Goal: Task Accomplishment & Management: Use online tool/utility

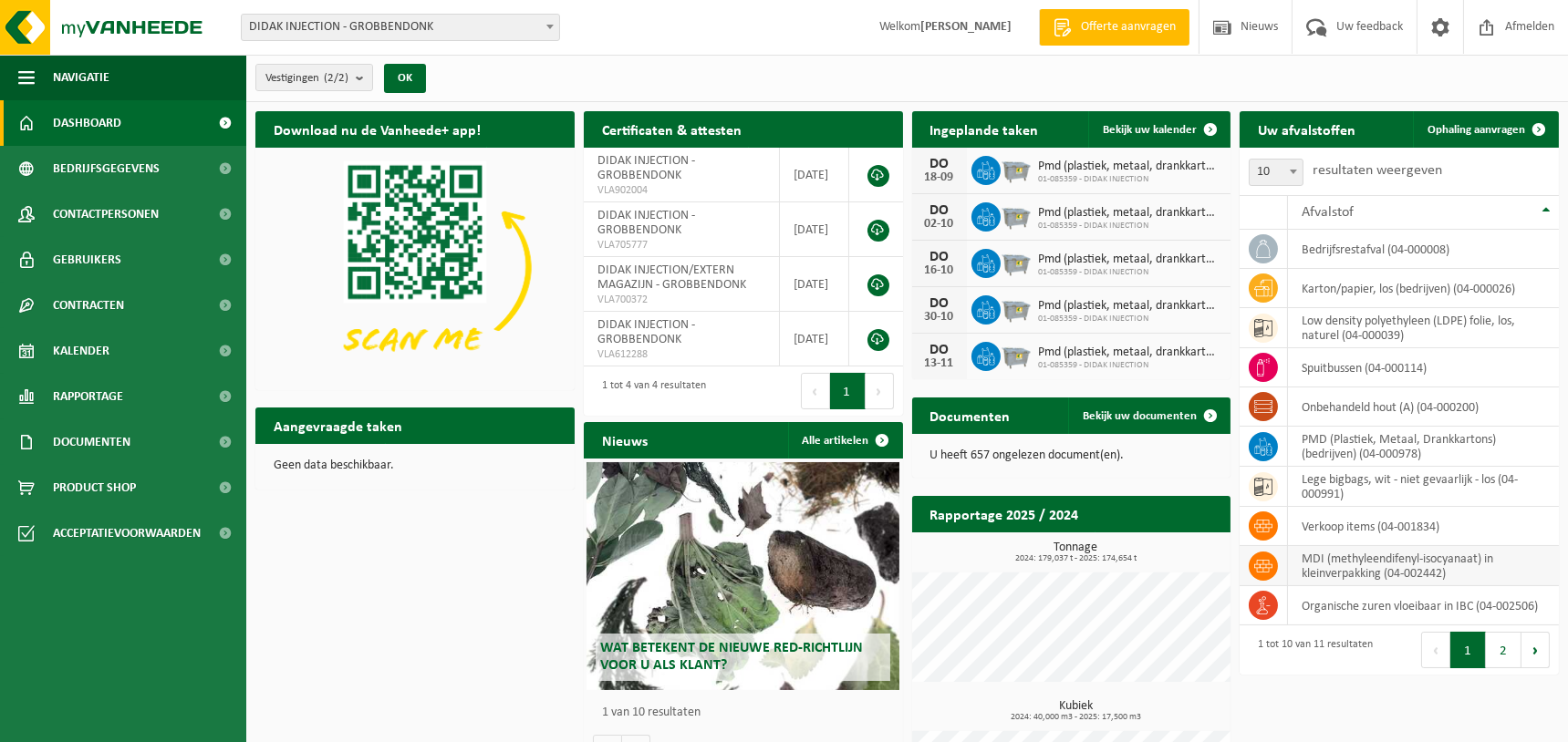
click at [1372, 569] on td "MDI (methyleendifenyl-isocyanaat) in kleinverpakking (04-002442)" at bounding box center [1423, 567] width 271 height 41
click at [1262, 565] on icon at bounding box center [1263, 566] width 18 height 18
click at [1478, 128] on span "Ophaling aanvragen" at bounding box center [1476, 130] width 98 height 12
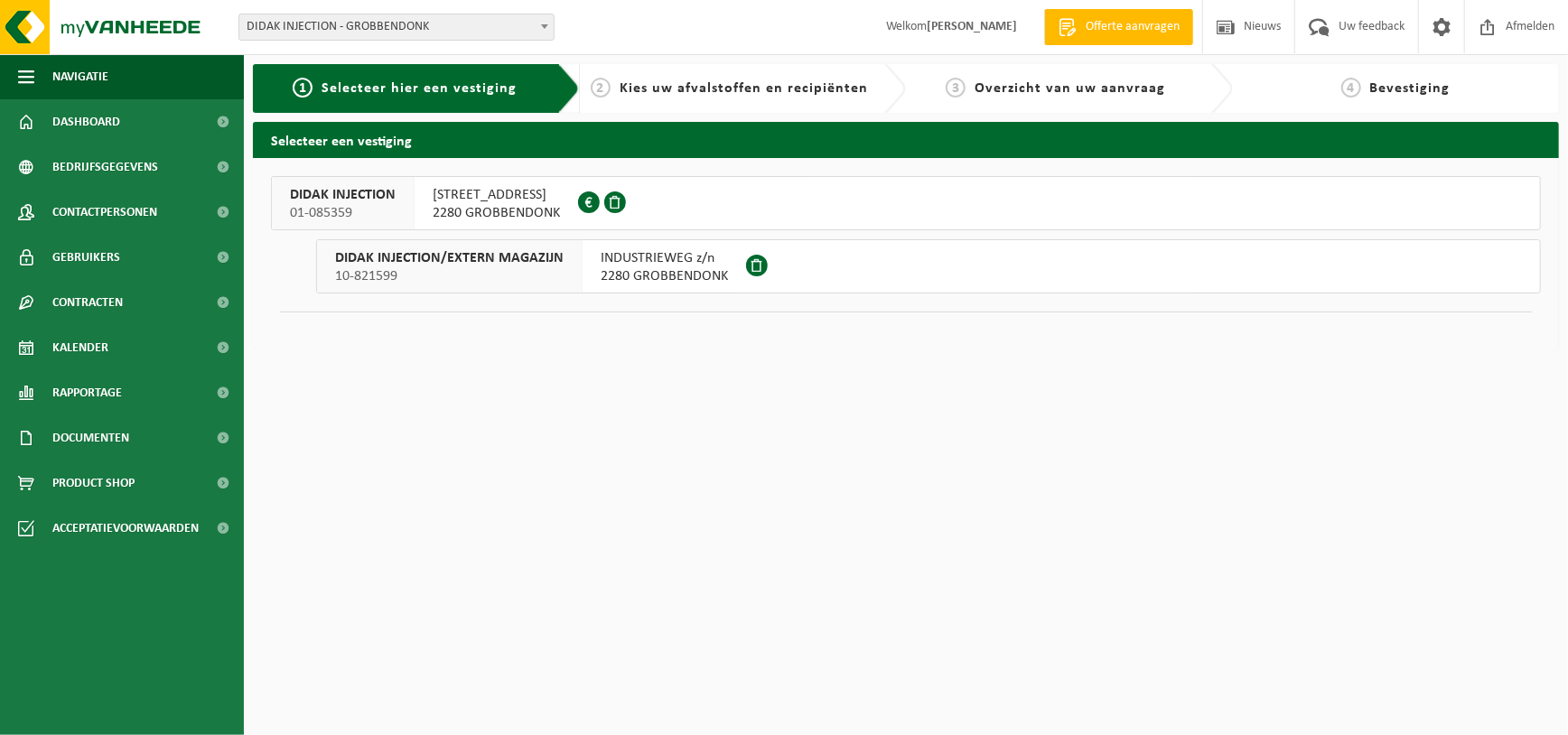
click at [465, 205] on span "2280 GROBBENDONK" at bounding box center [496, 214] width 127 height 18
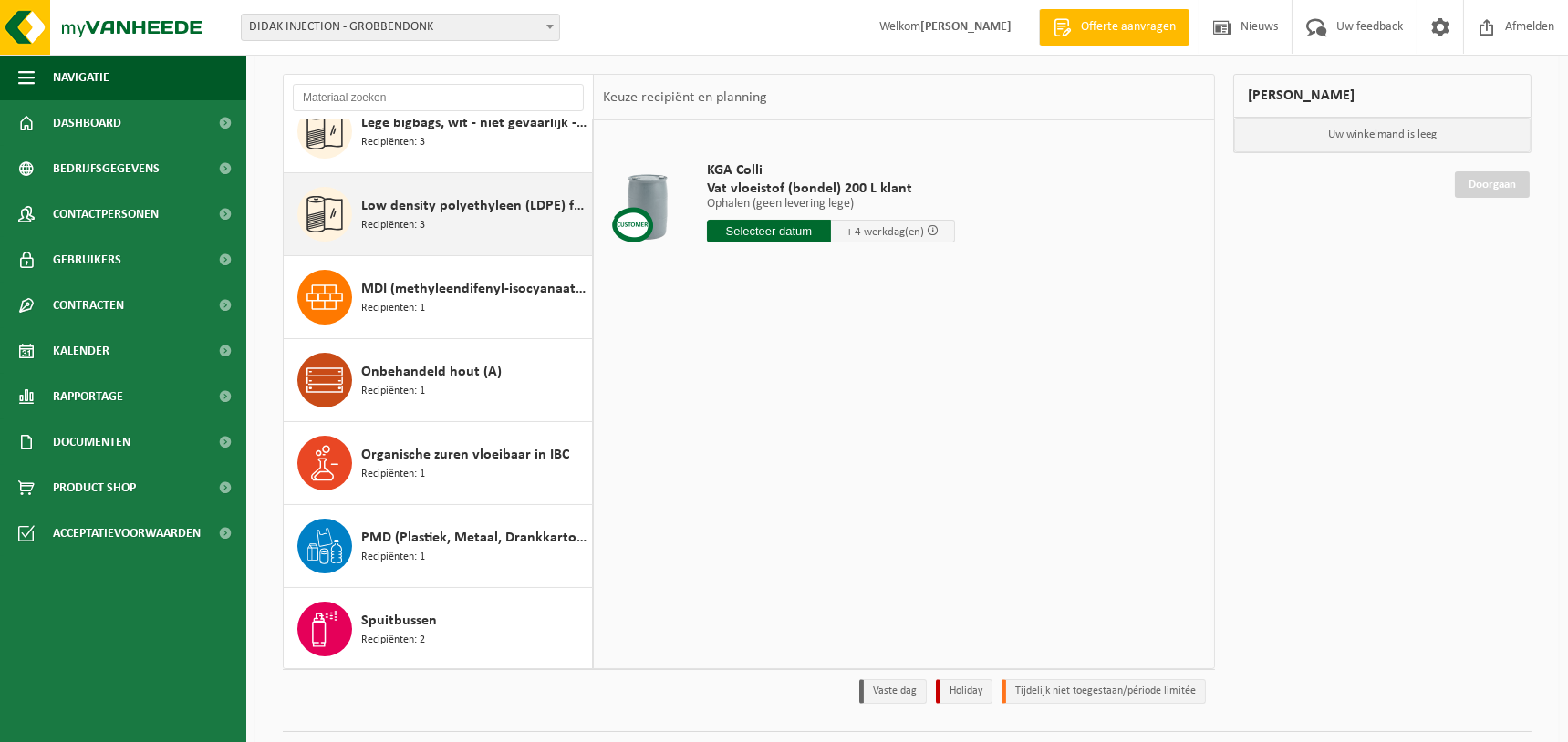
scroll to position [147, 0]
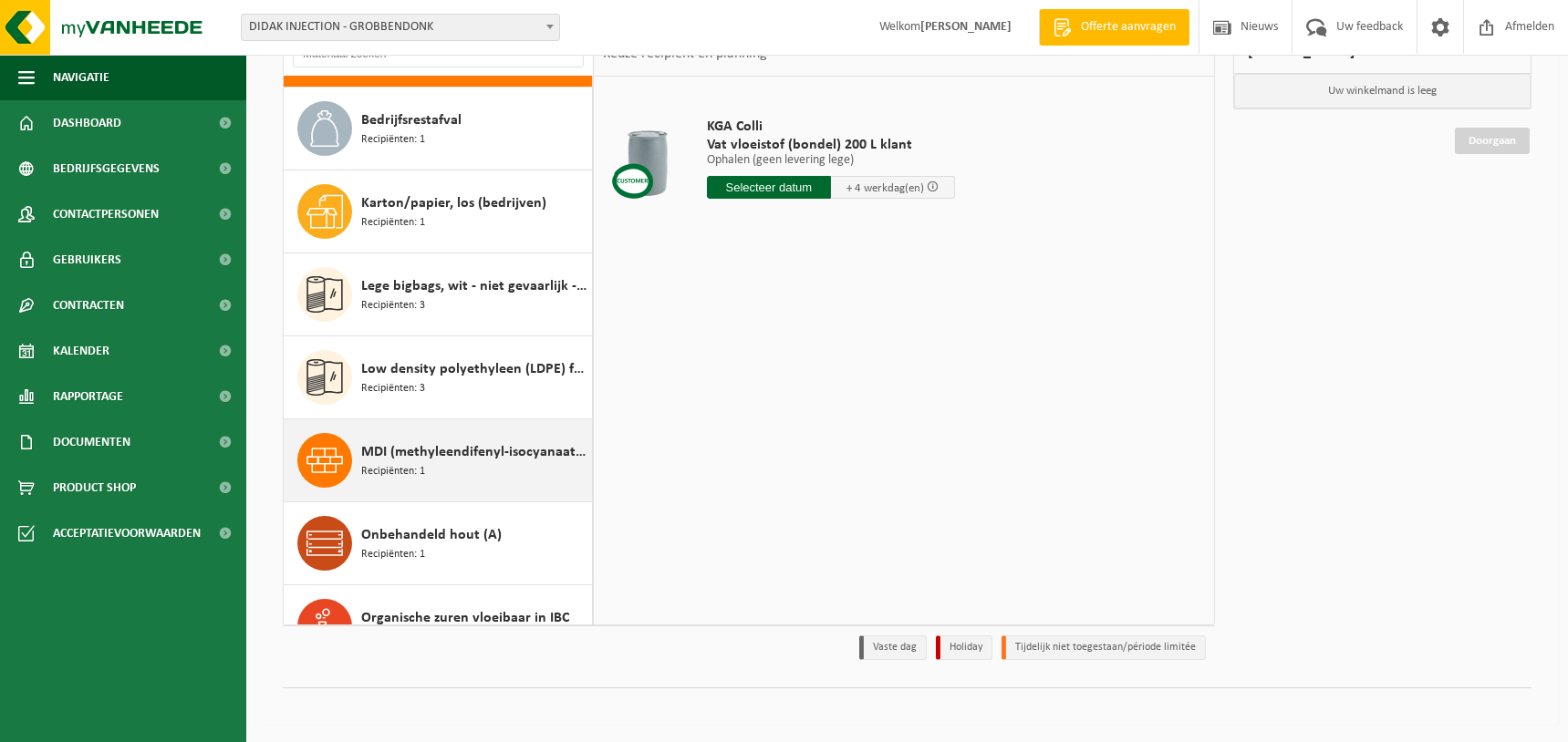
click at [424, 463] on div "MDI (methyleendifenyl-isocyanaat) in kleinverpakking Recipiënten: 1" at bounding box center [474, 460] width 226 height 54
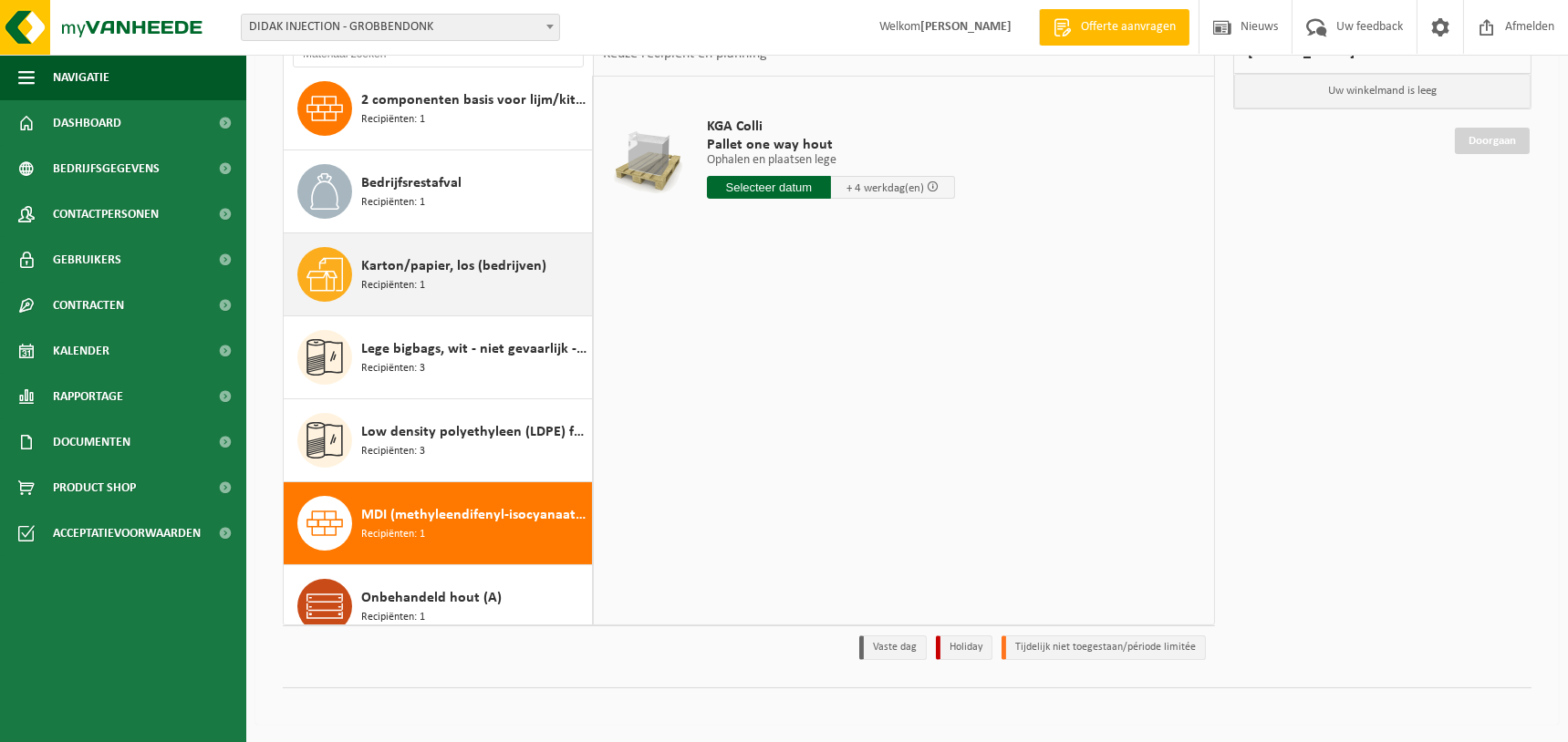
scroll to position [0, 0]
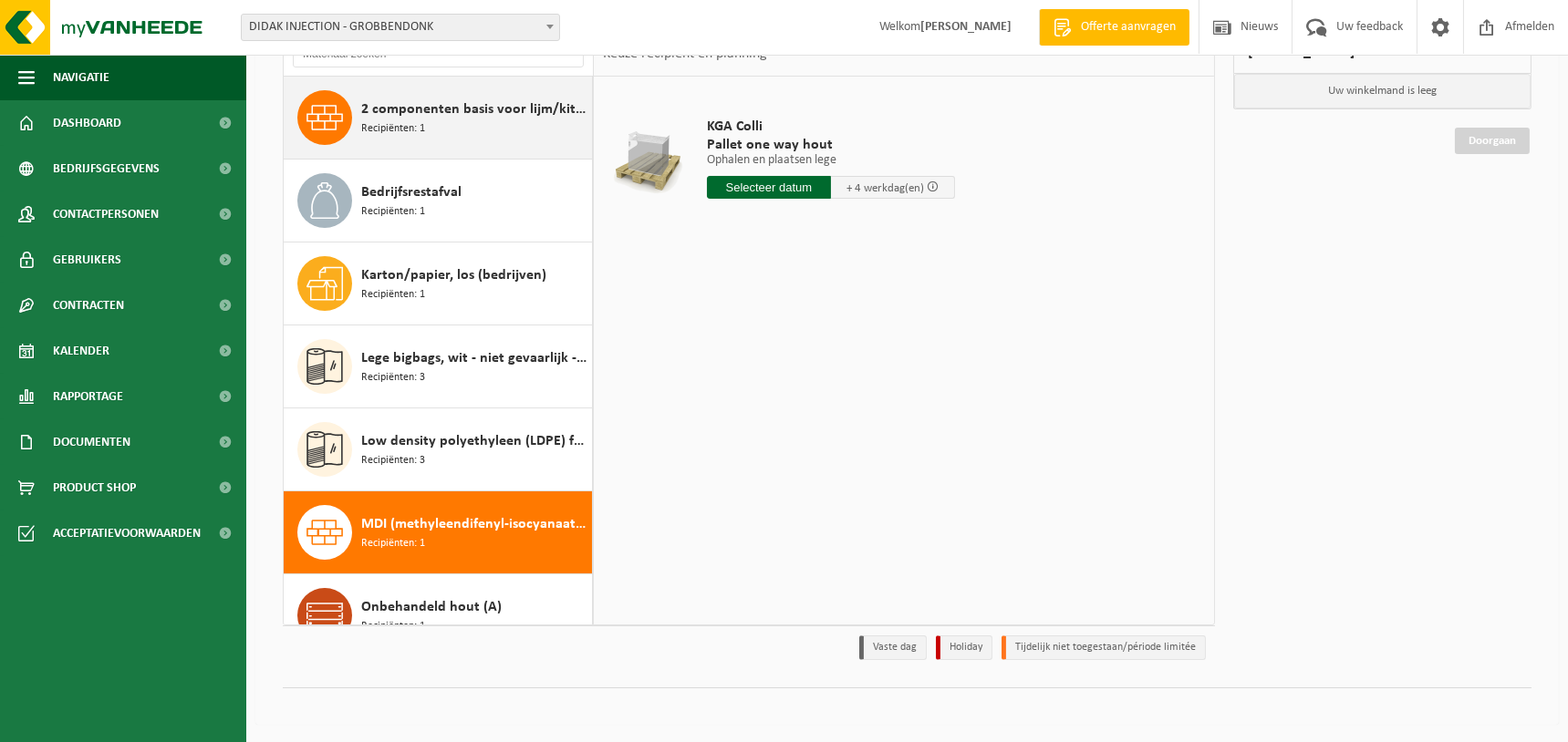
click at [463, 126] on div "2 componenten basis voor lijm/kit in 200lt Recipiënten: 1" at bounding box center [474, 117] width 226 height 54
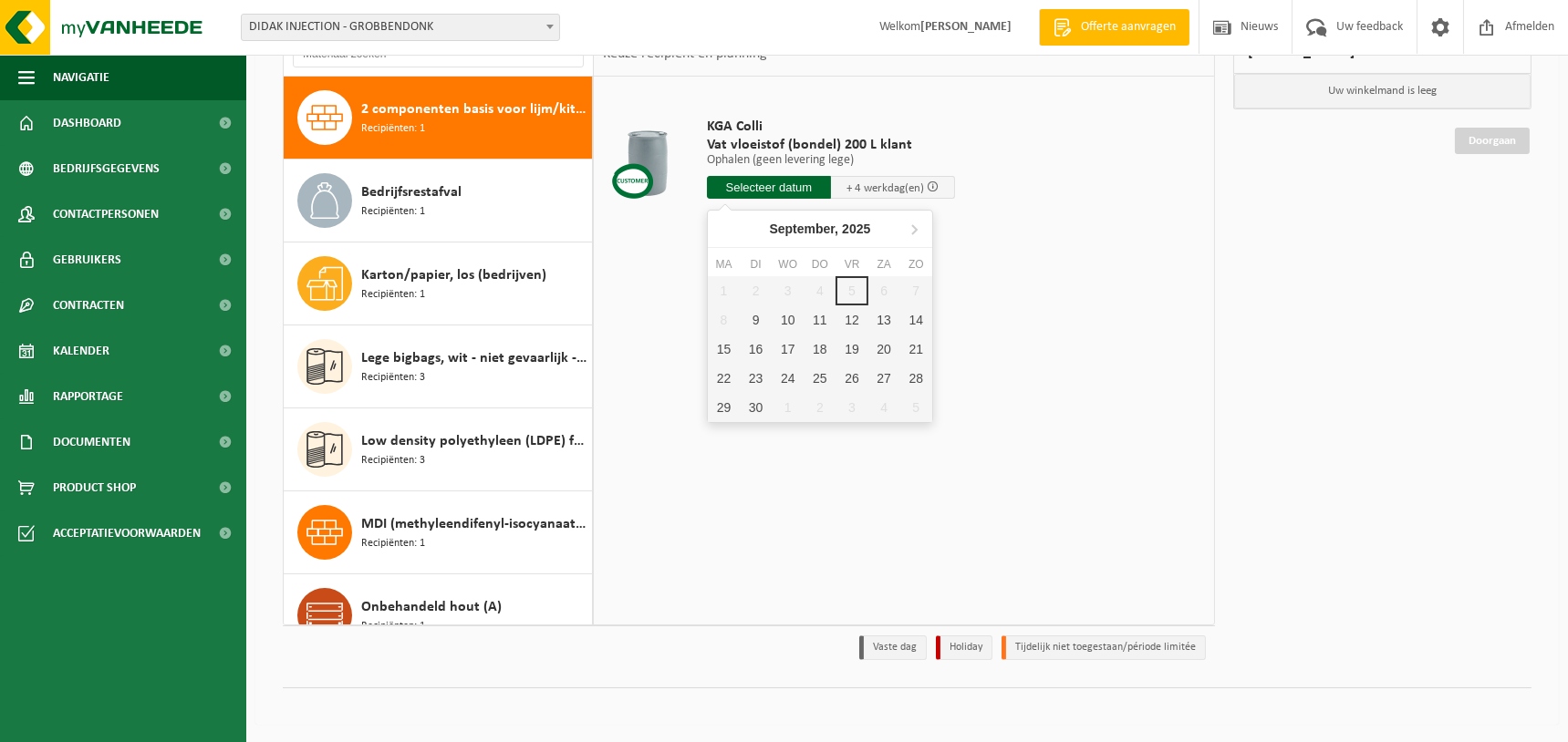
click at [772, 187] on input "text" at bounding box center [769, 187] width 124 height 23
click at [757, 314] on div "9" at bounding box center [755, 320] width 32 height 29
type input "Van 2025-09-09"
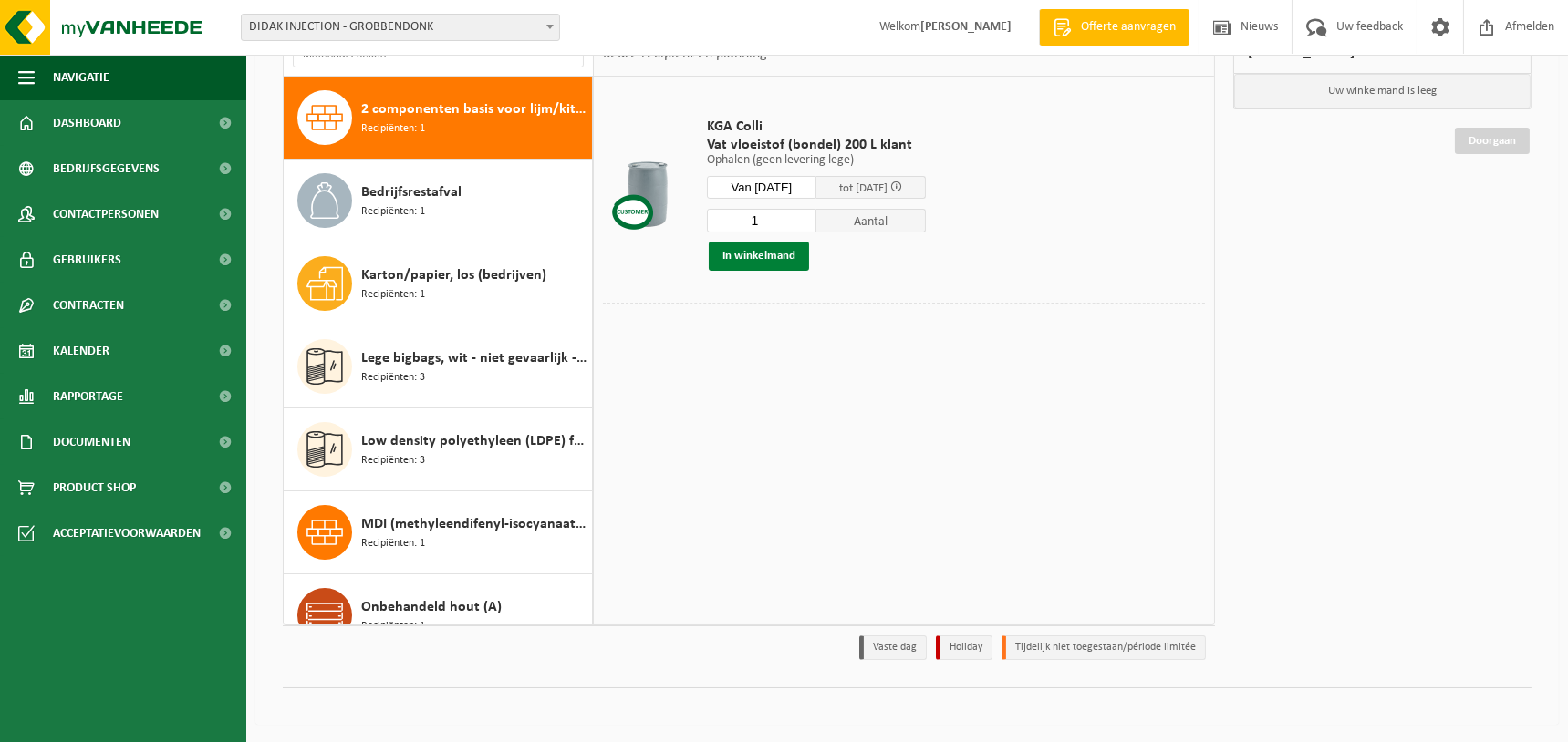
click at [744, 253] on button "In winkelmand" at bounding box center [759, 256] width 100 height 29
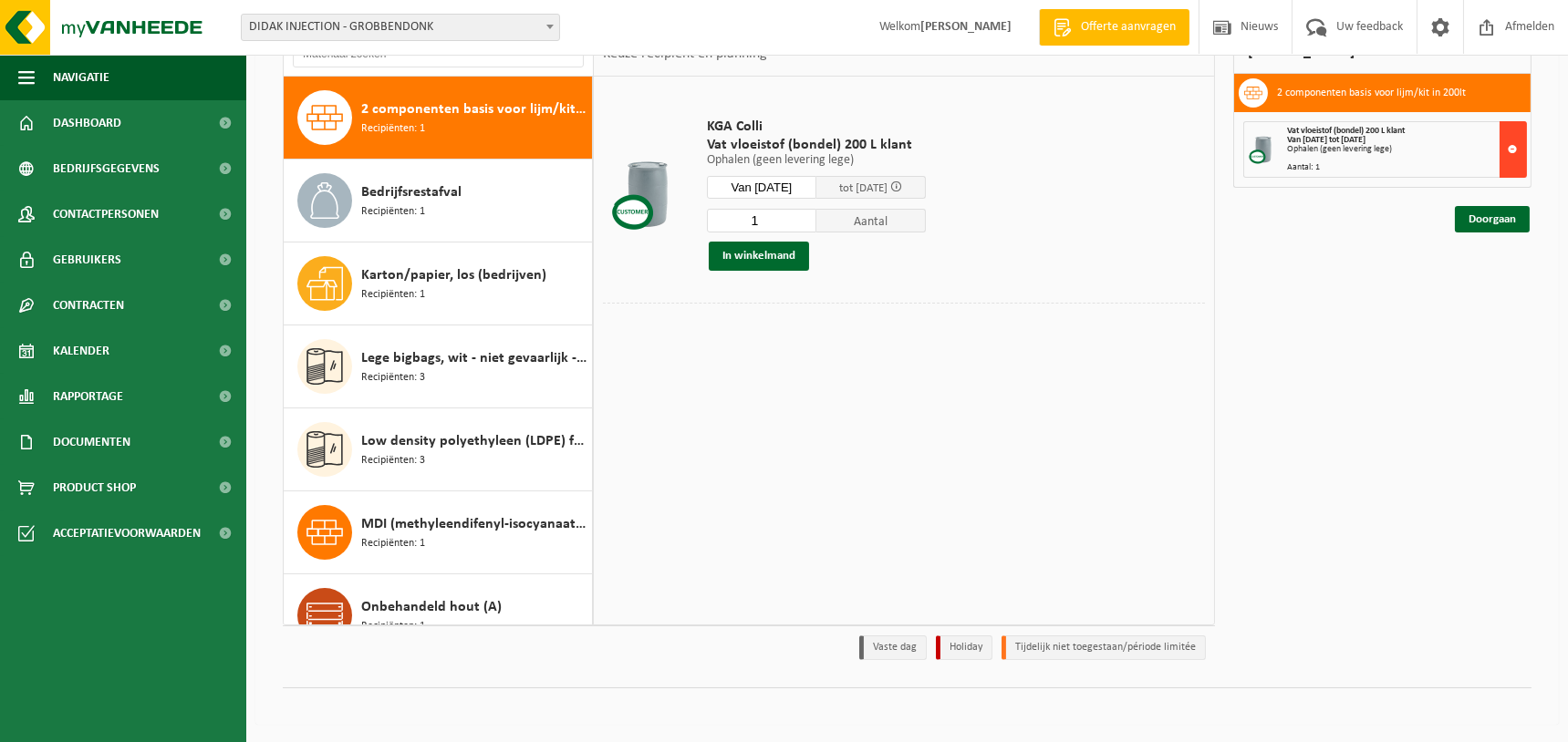
click at [1512, 144] on button at bounding box center [1513, 149] width 28 height 56
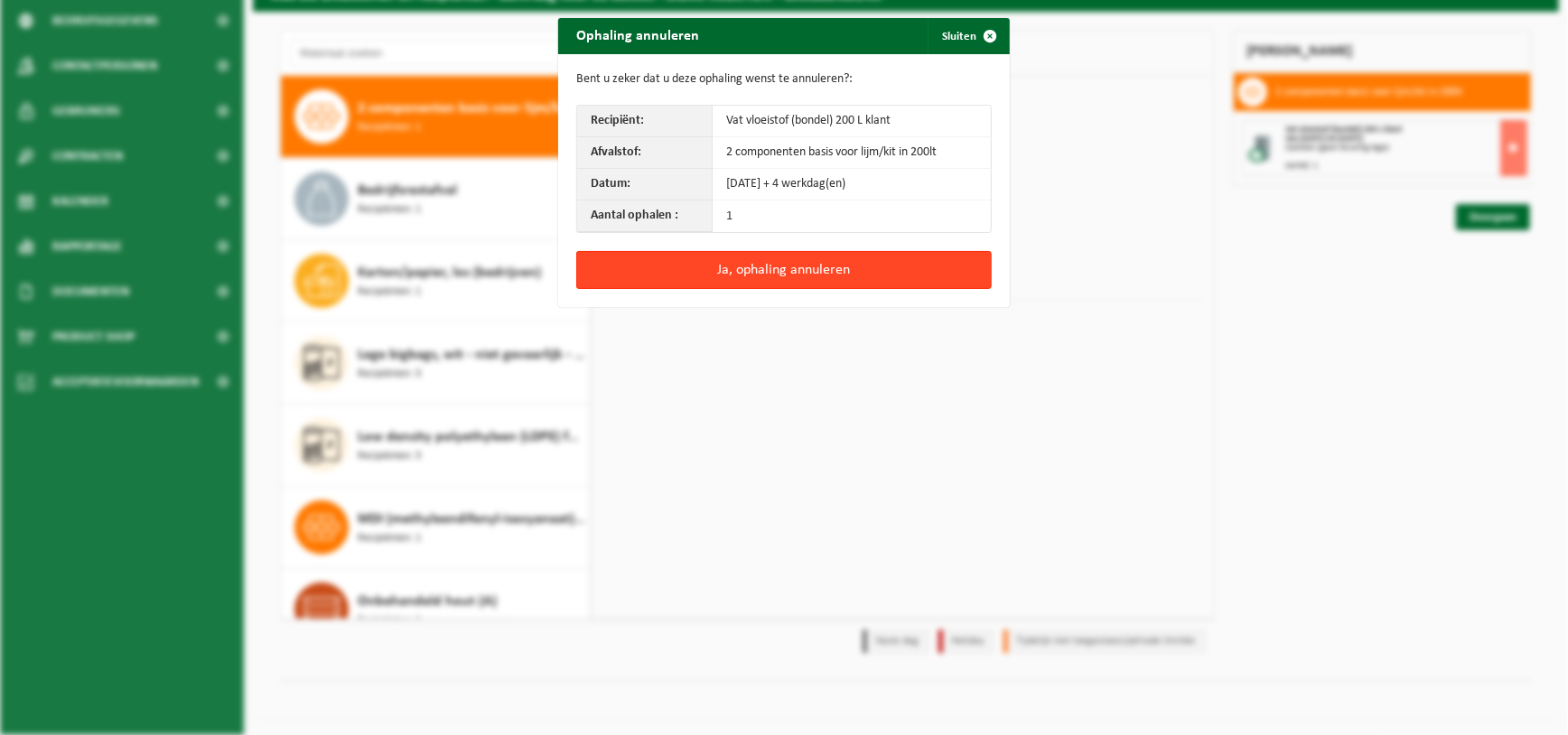
click at [826, 280] on button "Ja, ophaling annuleren" at bounding box center [784, 270] width 416 height 38
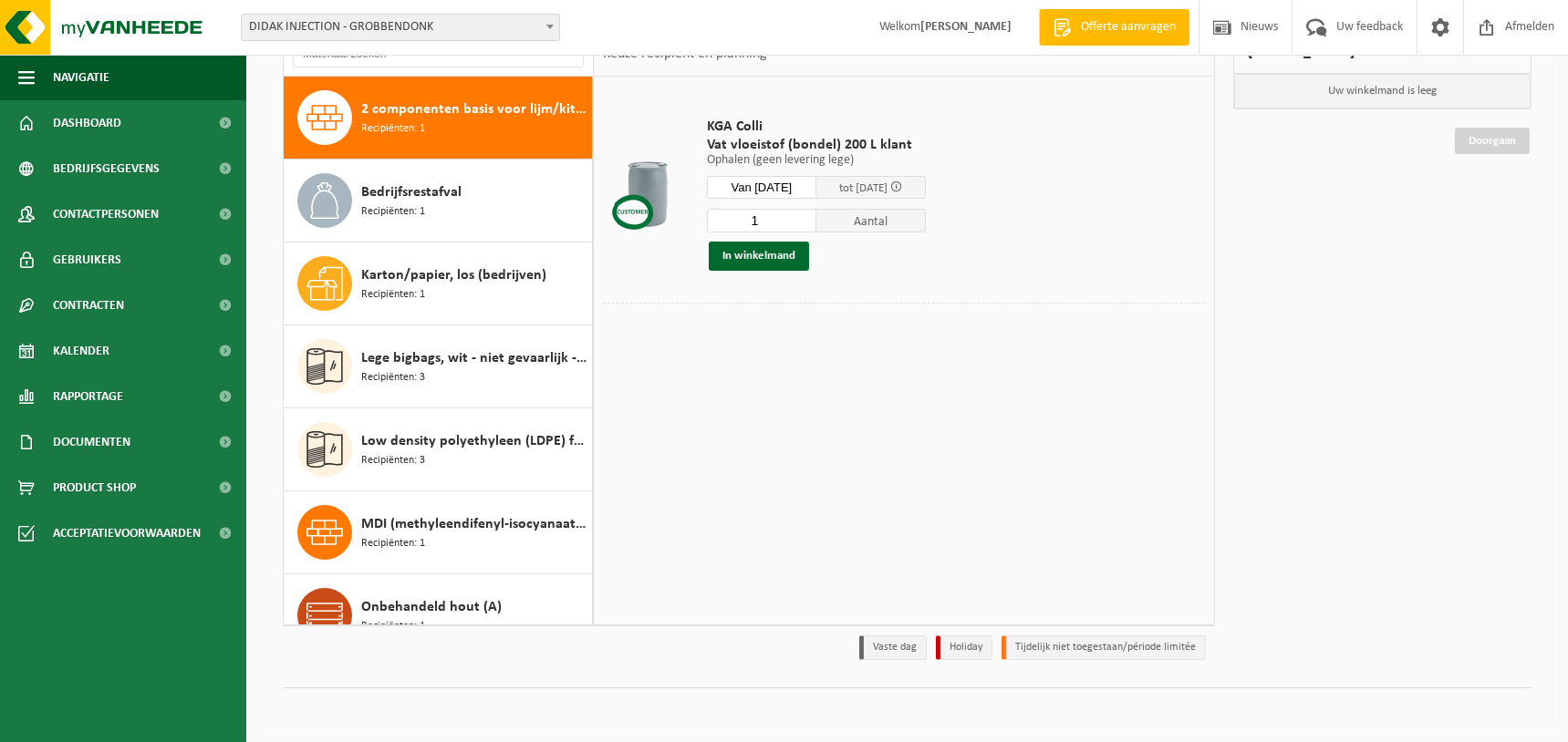
click at [879, 222] on span "Aantal" at bounding box center [870, 221] width 110 height 24
click at [770, 223] on input "1" at bounding box center [761, 221] width 110 height 24
click at [808, 217] on input "2" at bounding box center [761, 221] width 110 height 24
click at [808, 217] on input "3" at bounding box center [761, 221] width 110 height 24
click at [808, 217] on input "4" at bounding box center [761, 221] width 110 height 24
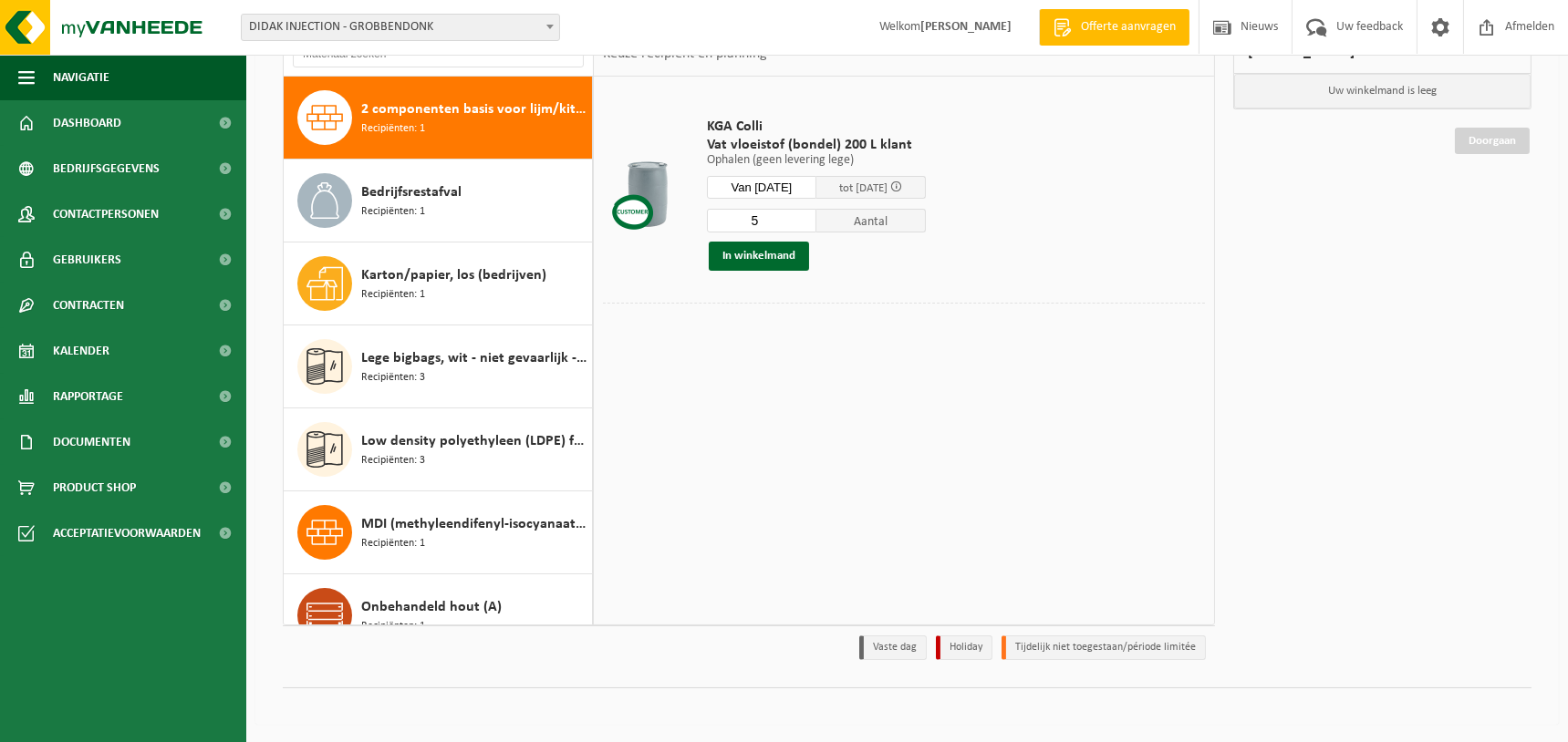
click at [808, 217] on input "5" at bounding box center [761, 221] width 110 height 24
click at [808, 217] on input "6" at bounding box center [761, 221] width 110 height 24
click at [808, 217] on input "7" at bounding box center [761, 221] width 110 height 24
click at [808, 217] on input "8" at bounding box center [761, 221] width 110 height 24
click at [808, 217] on input "9" at bounding box center [761, 221] width 110 height 24
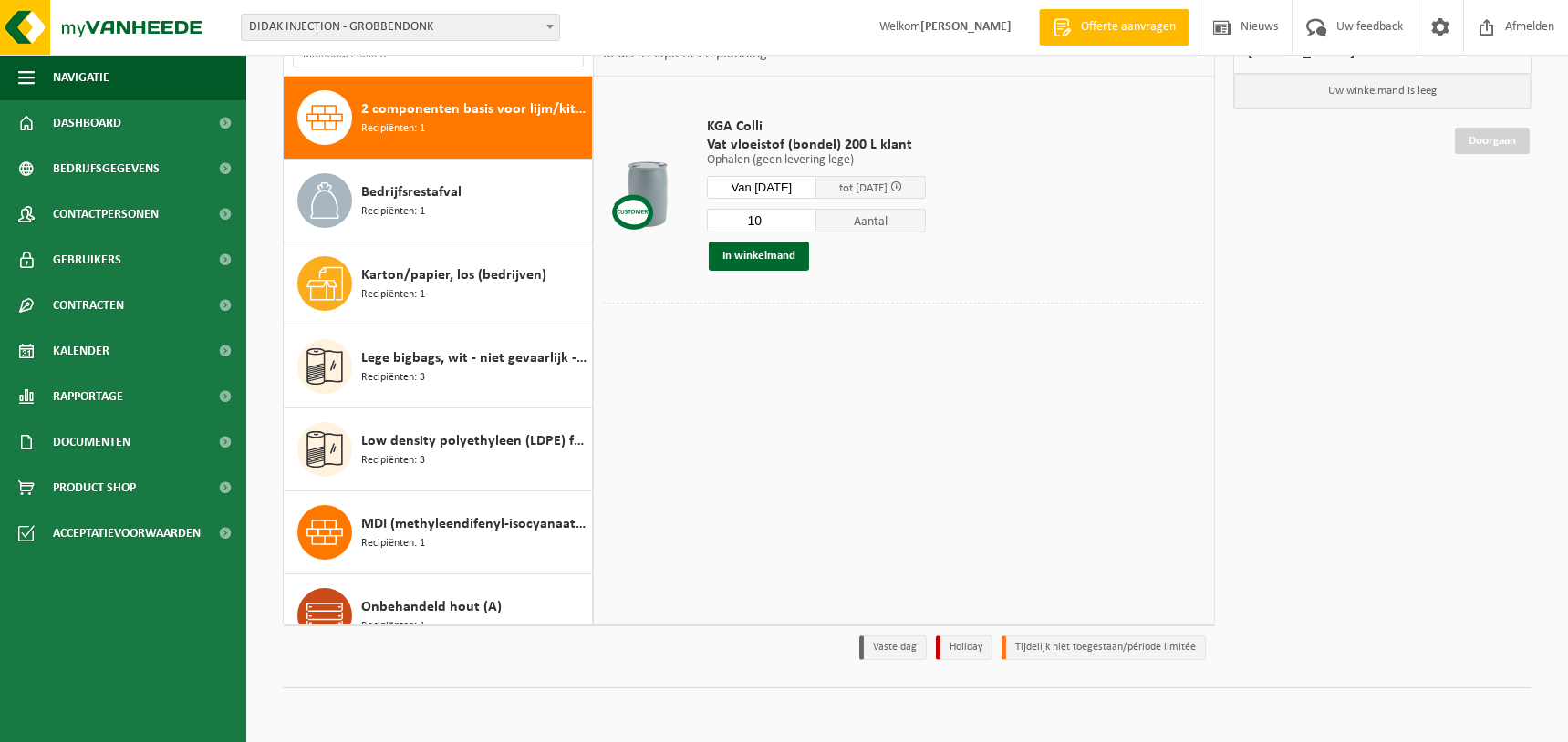
click at [808, 217] on input "10" at bounding box center [761, 221] width 110 height 24
click at [808, 217] on input "11" at bounding box center [761, 221] width 110 height 24
click at [808, 217] on input "12" at bounding box center [761, 221] width 110 height 24
click at [808, 217] on input "13" at bounding box center [761, 221] width 110 height 24
type input "14"
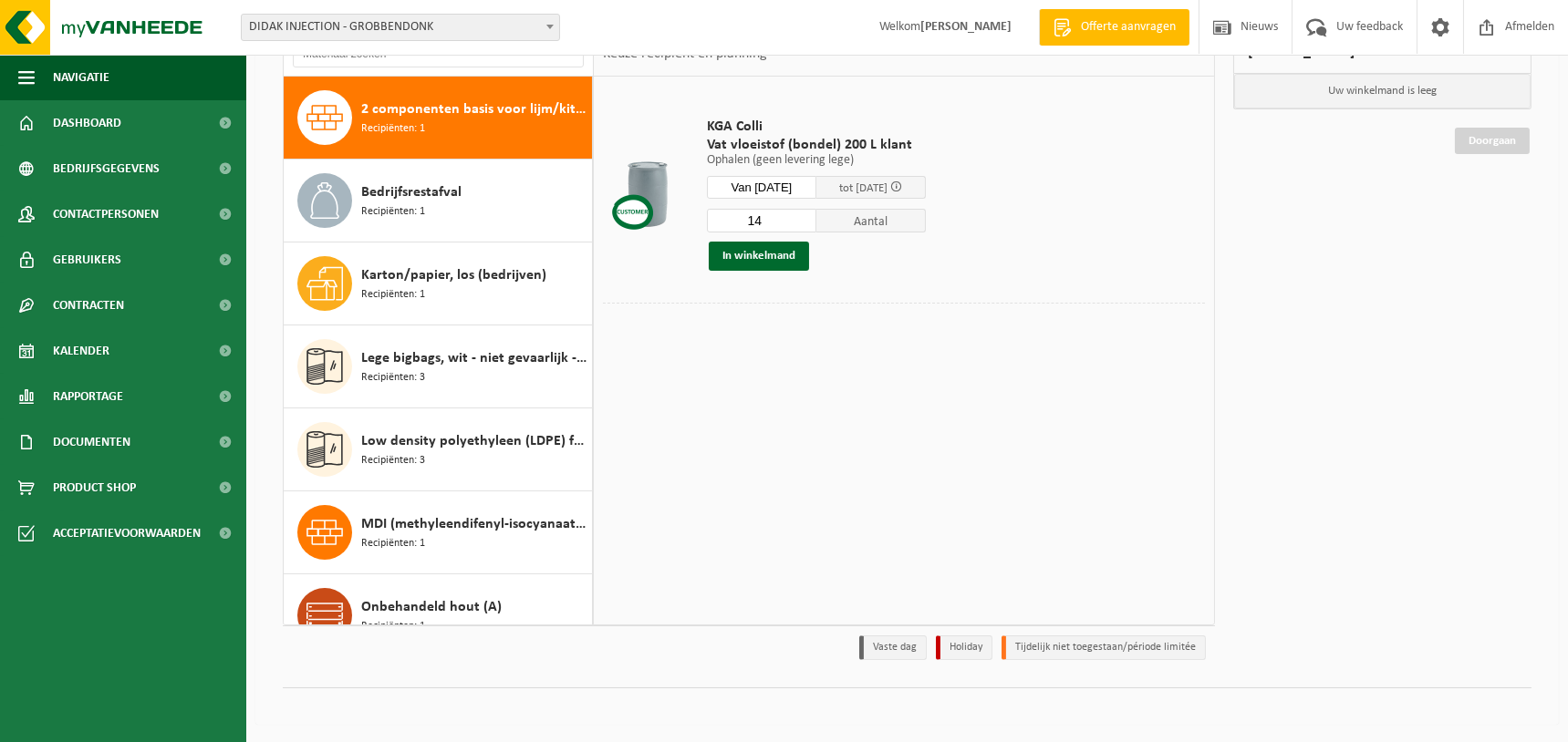
click at [808, 217] on input "14" at bounding box center [761, 221] width 110 height 24
click at [772, 252] on button "In winkelmand" at bounding box center [759, 256] width 100 height 29
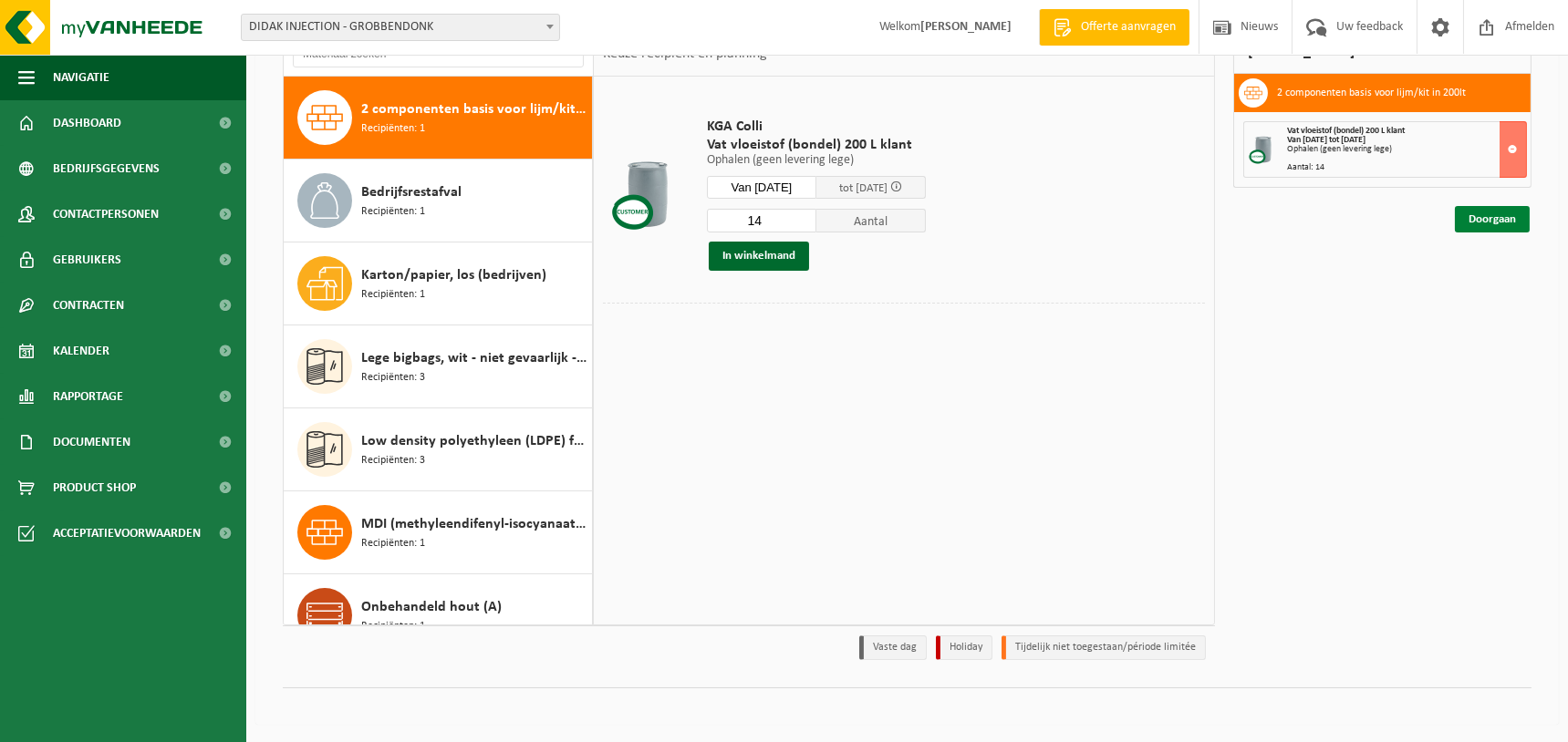
click at [1503, 220] on link "Doorgaan" at bounding box center [1491, 219] width 75 height 27
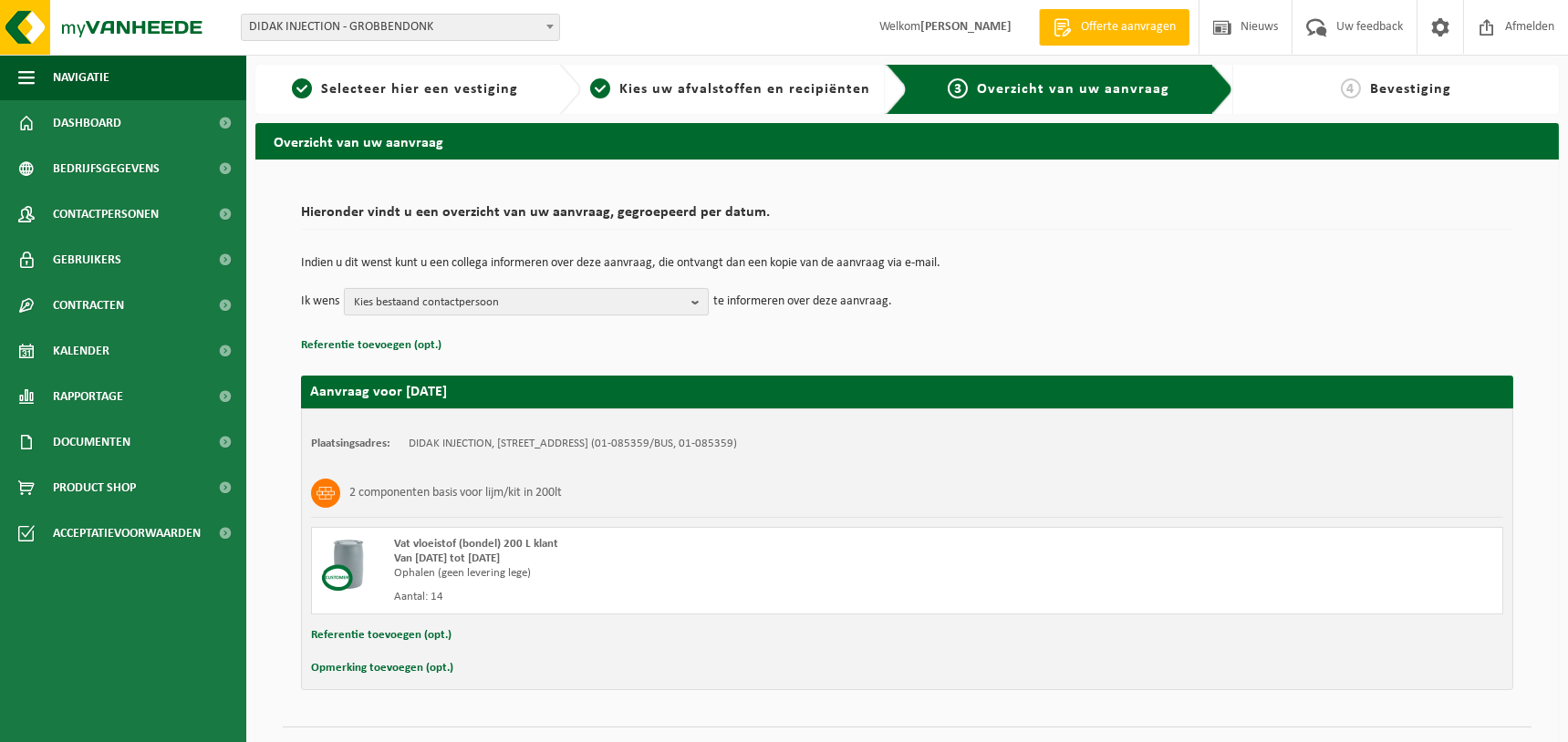
click at [483, 299] on span "Kies bestaand contactpersoon" at bounding box center [519, 303] width 330 height 28
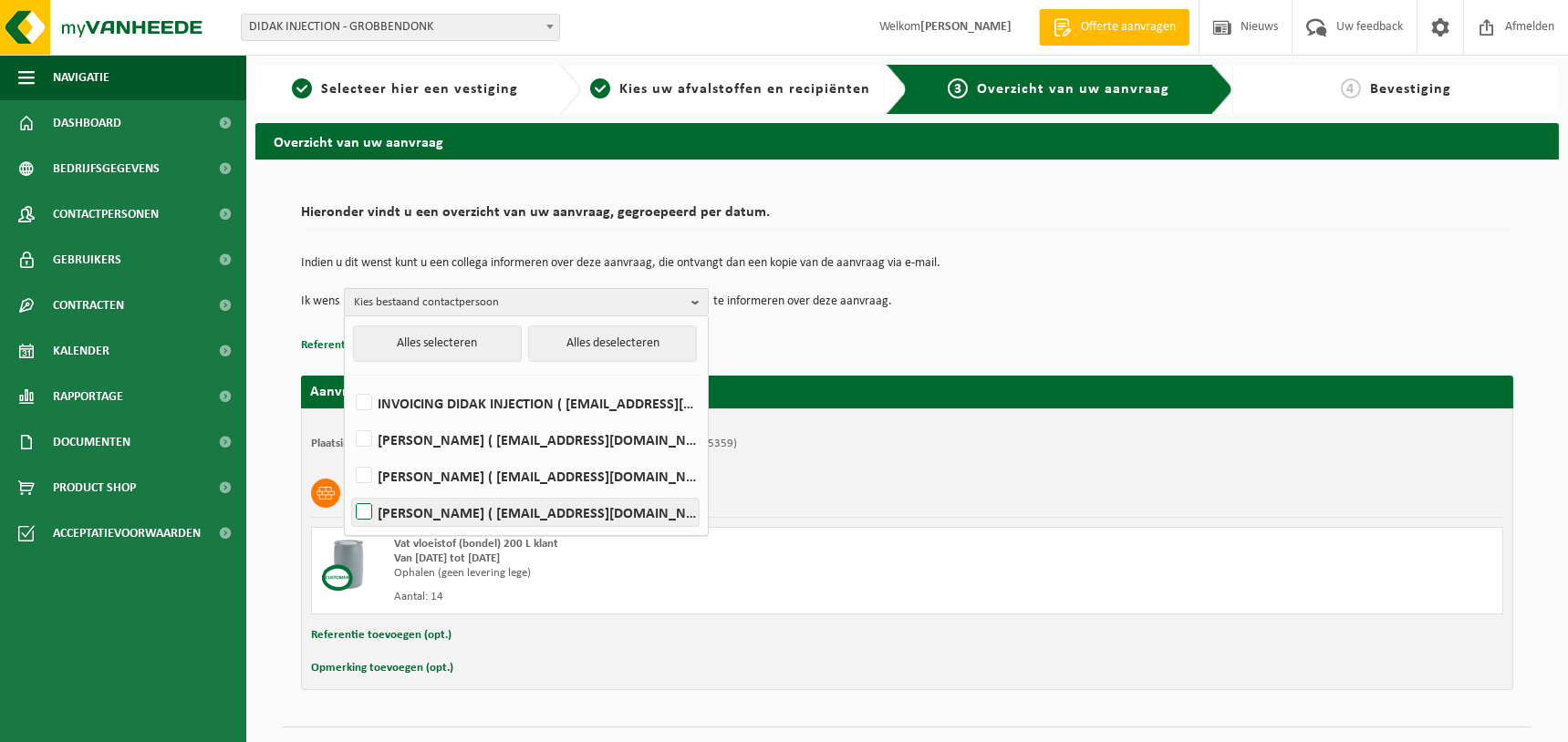
click at [362, 510] on label "Seppe Riemes ( seppe.riemis@didak.eu )" at bounding box center [525, 512] width 347 height 28
click at [349, 489] on input "Seppe Riemes ( seppe.riemis@didak.eu )" at bounding box center [348, 489] width 1 height 1
checkbox input "true"
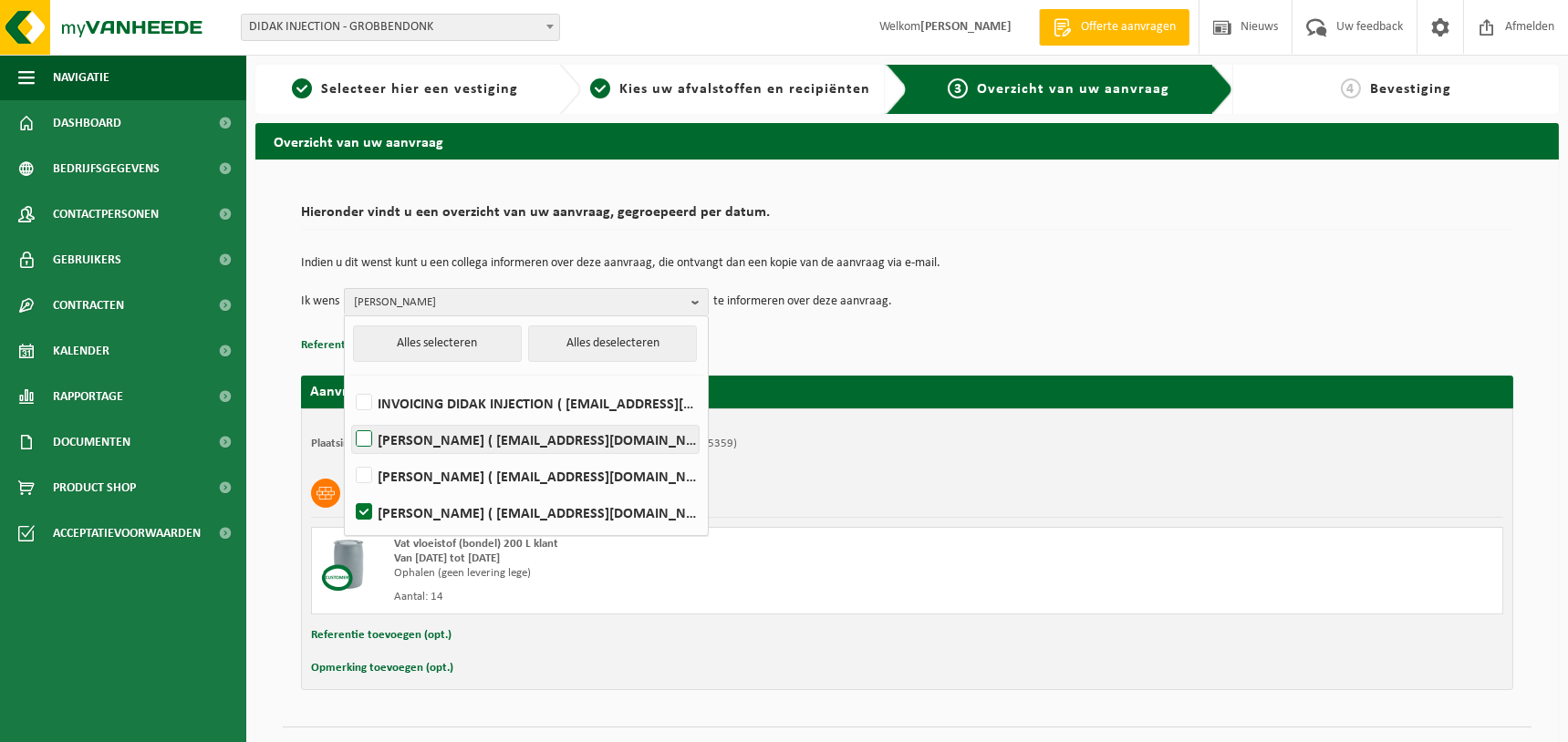
click at [365, 437] on label "NICK KERCKHOFS ( nick.kerckhofs@didak.be )" at bounding box center [525, 440] width 347 height 28
click at [349, 417] on input "NICK KERCKHOFS ( nick.kerckhofs@didak.be )" at bounding box center [348, 416] width 1 height 1
checkbox input "true"
click at [780, 341] on p "Referentie toevoegen (opt.)" at bounding box center [906, 346] width 1212 height 24
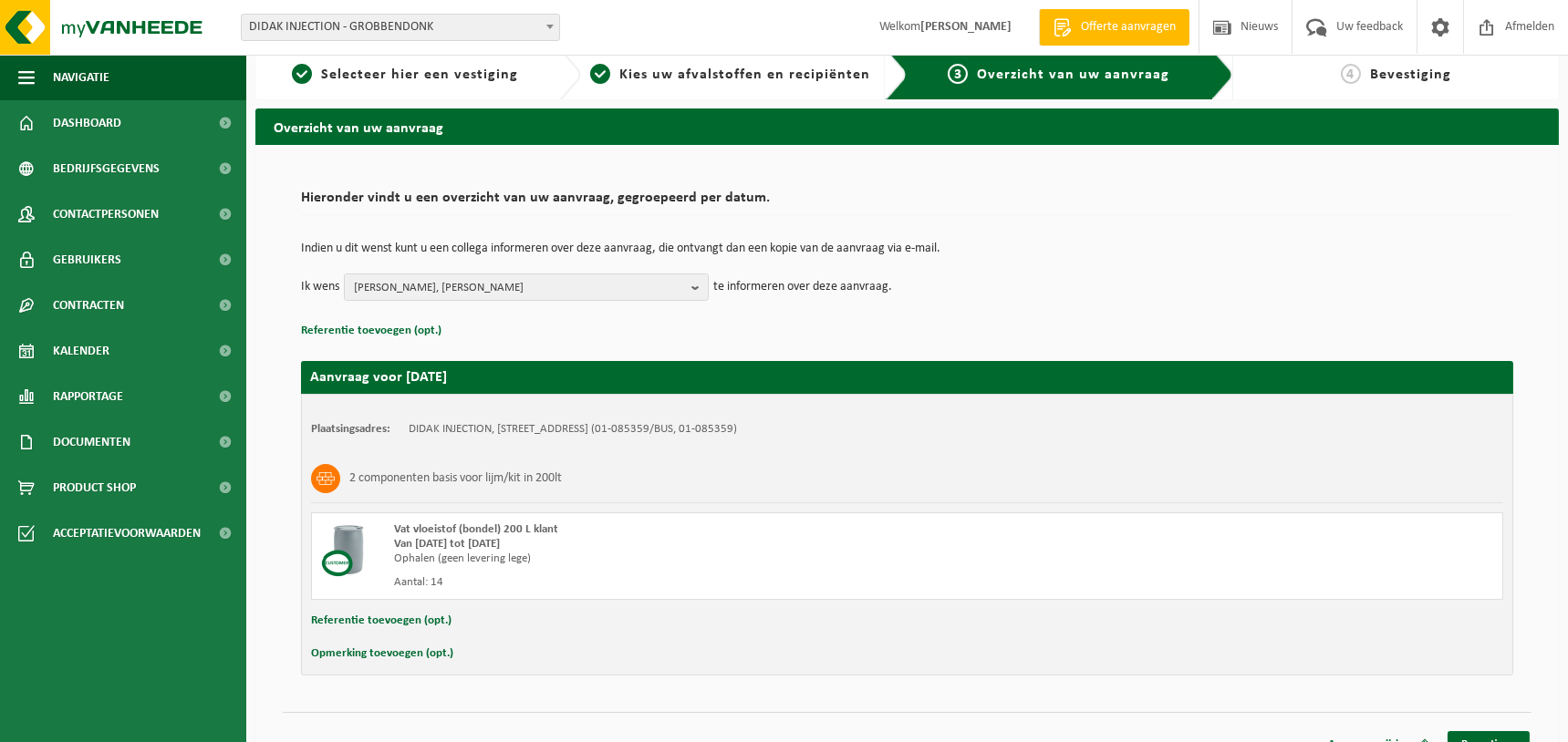
scroll to position [40, 0]
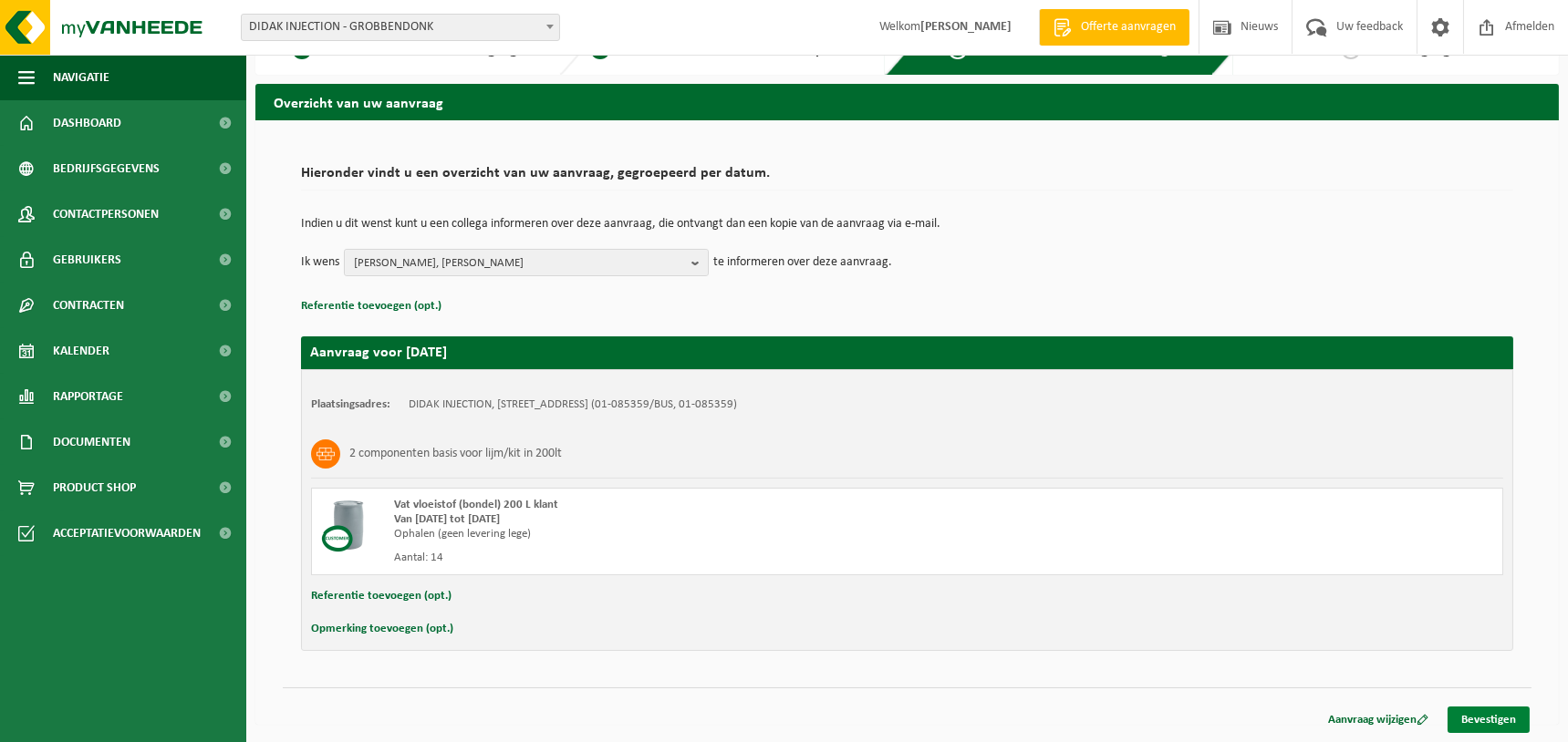
click at [1479, 717] on link "Bevestigen" at bounding box center [1488, 720] width 82 height 27
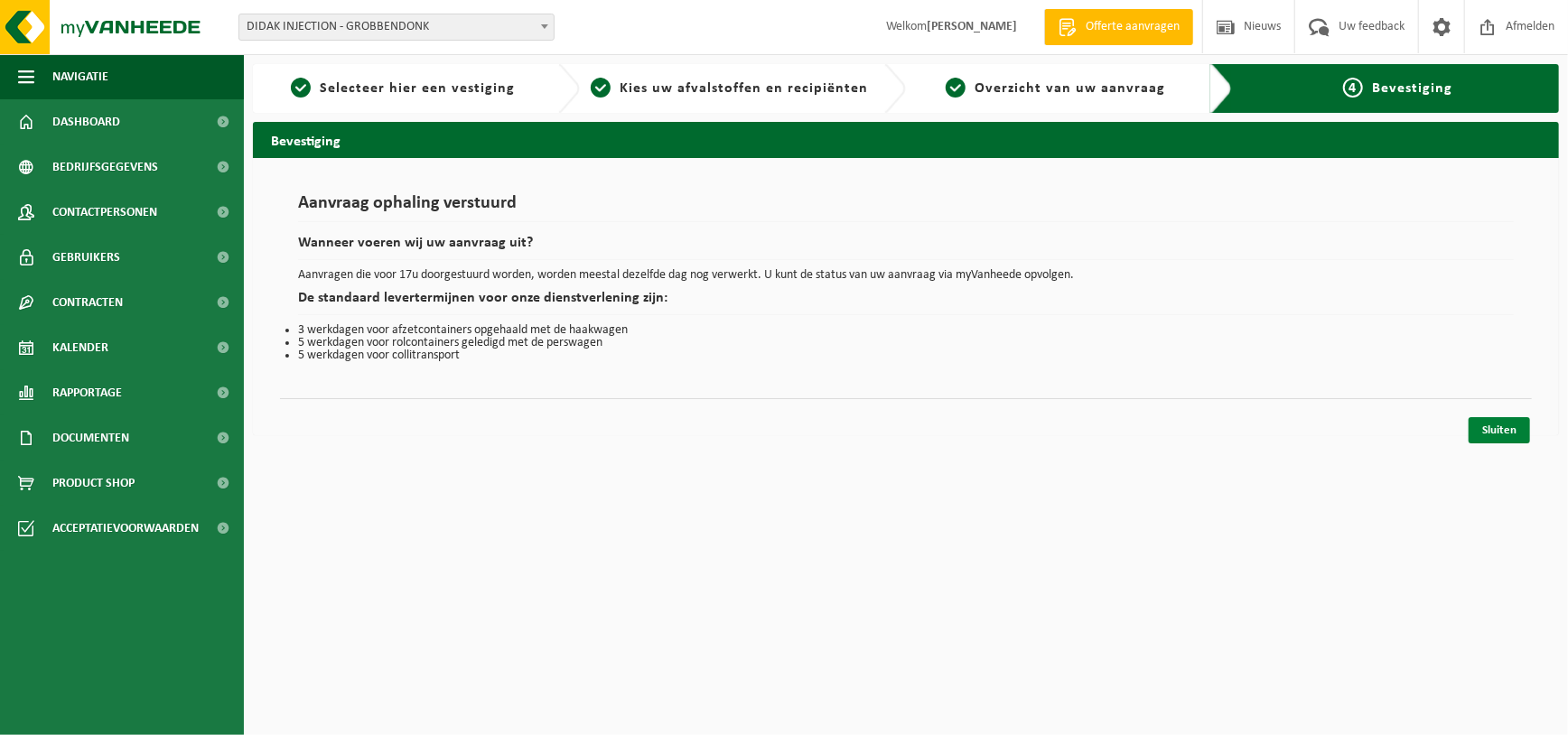
click at [1481, 430] on link "Sluiten" at bounding box center [1500, 430] width 61 height 26
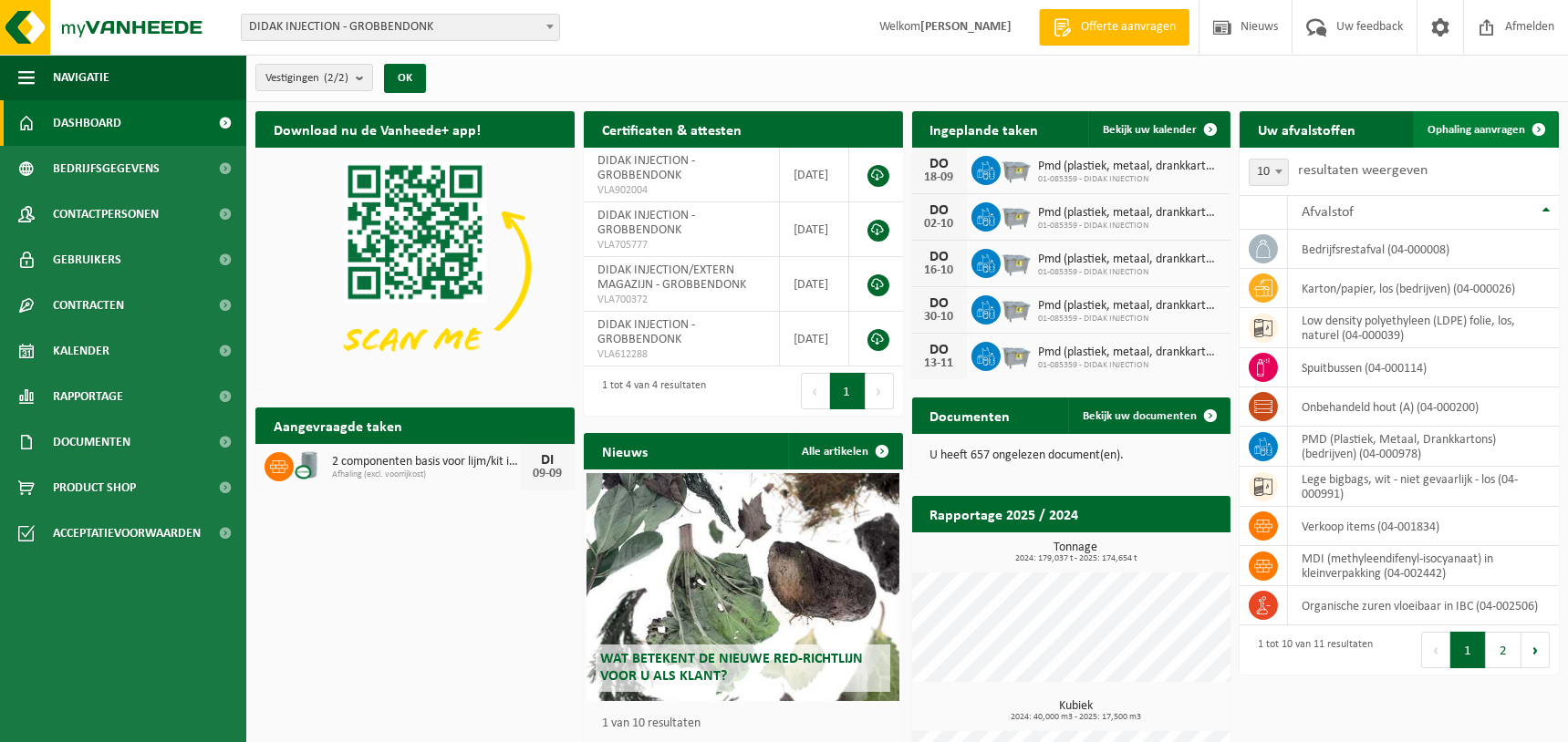
click at [1477, 129] on span "Ophaling aanvragen" at bounding box center [1476, 130] width 98 height 12
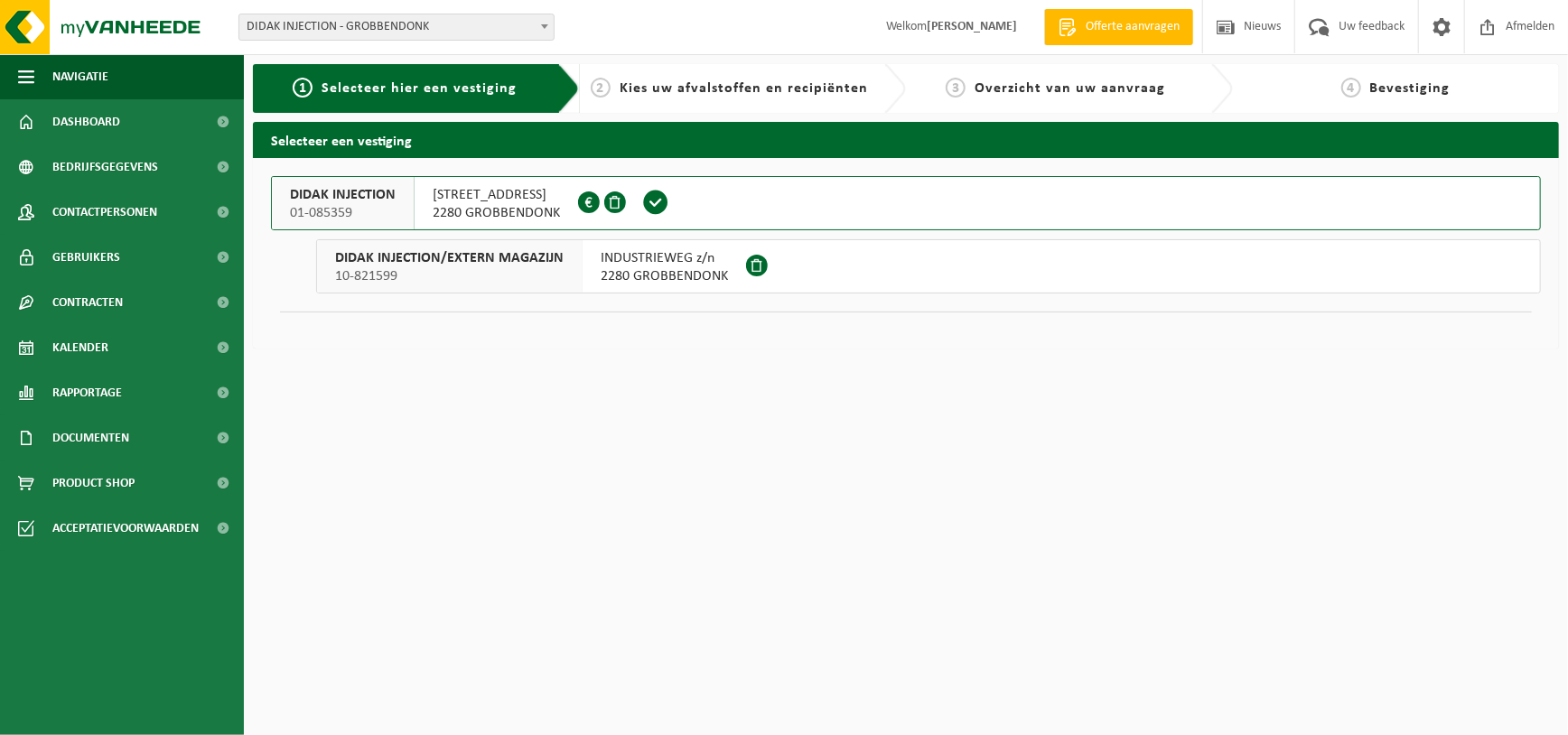
click at [519, 201] on span "INDUSTRIEWEG 1" at bounding box center [496, 195] width 127 height 18
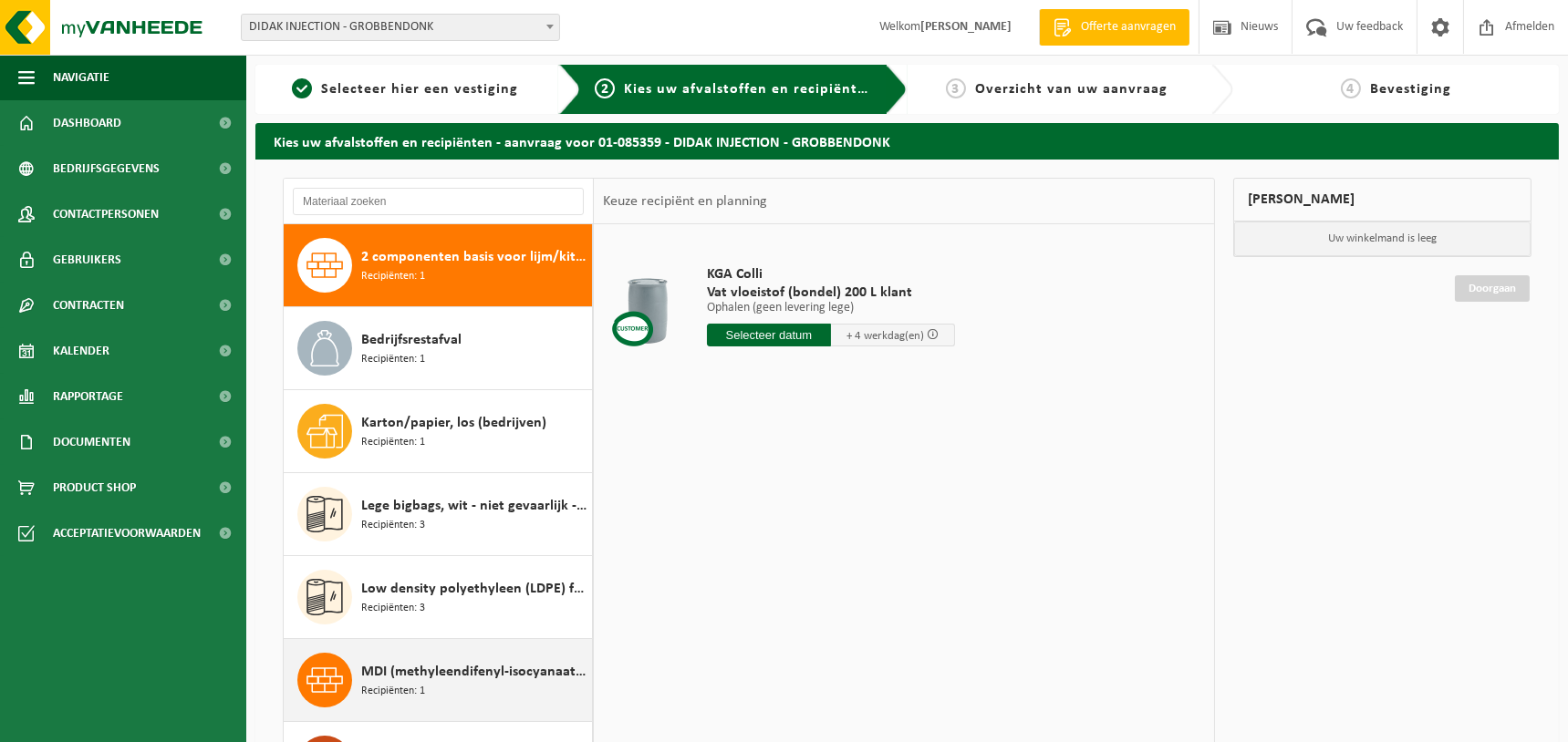
click at [438, 679] on span "MDI (methyleendifenyl-isocyanaat) in kleinverpakking" at bounding box center [474, 672] width 226 height 22
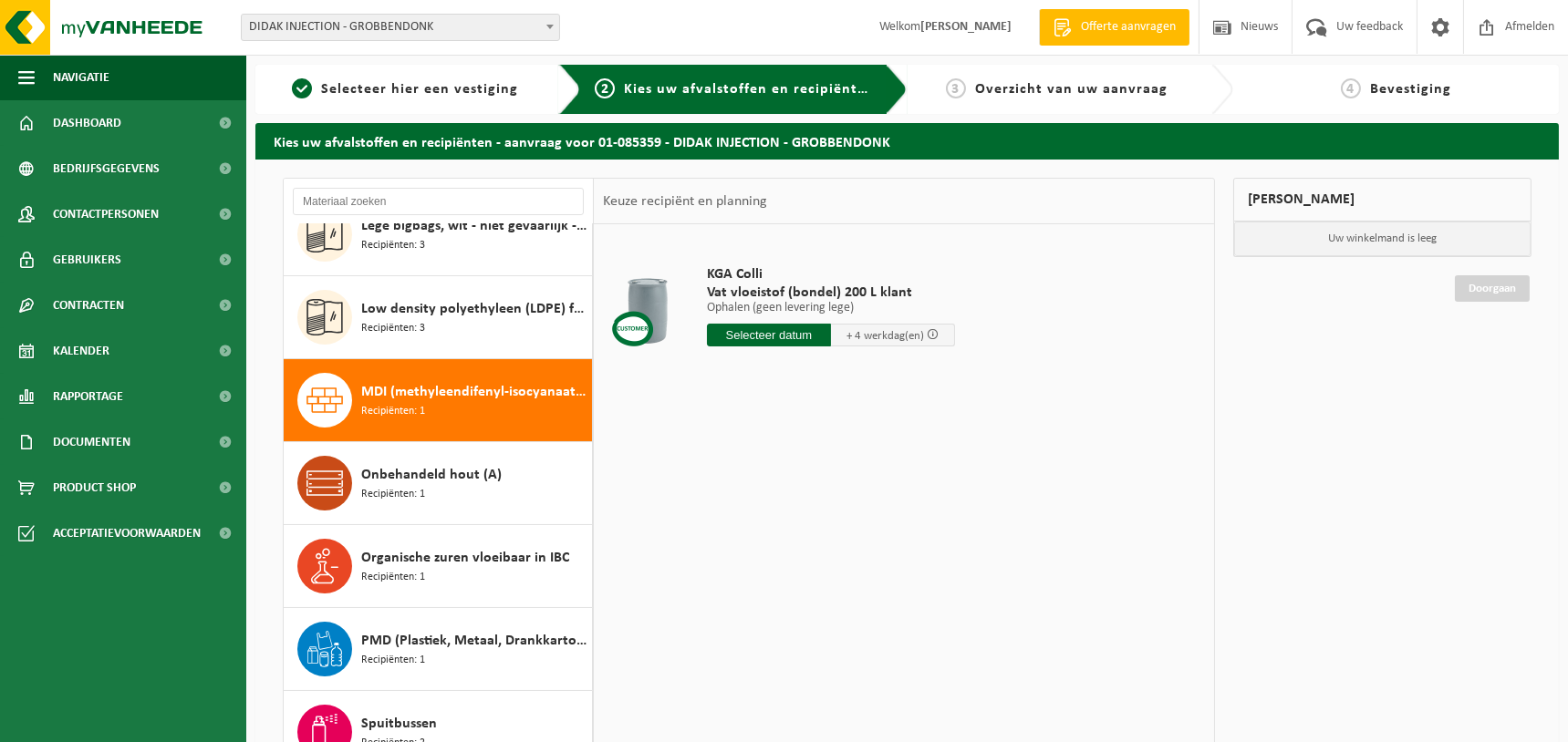
scroll to position [280, 0]
click at [318, 395] on icon at bounding box center [324, 399] width 37 height 25
click at [765, 329] on input "text" at bounding box center [769, 335] width 124 height 23
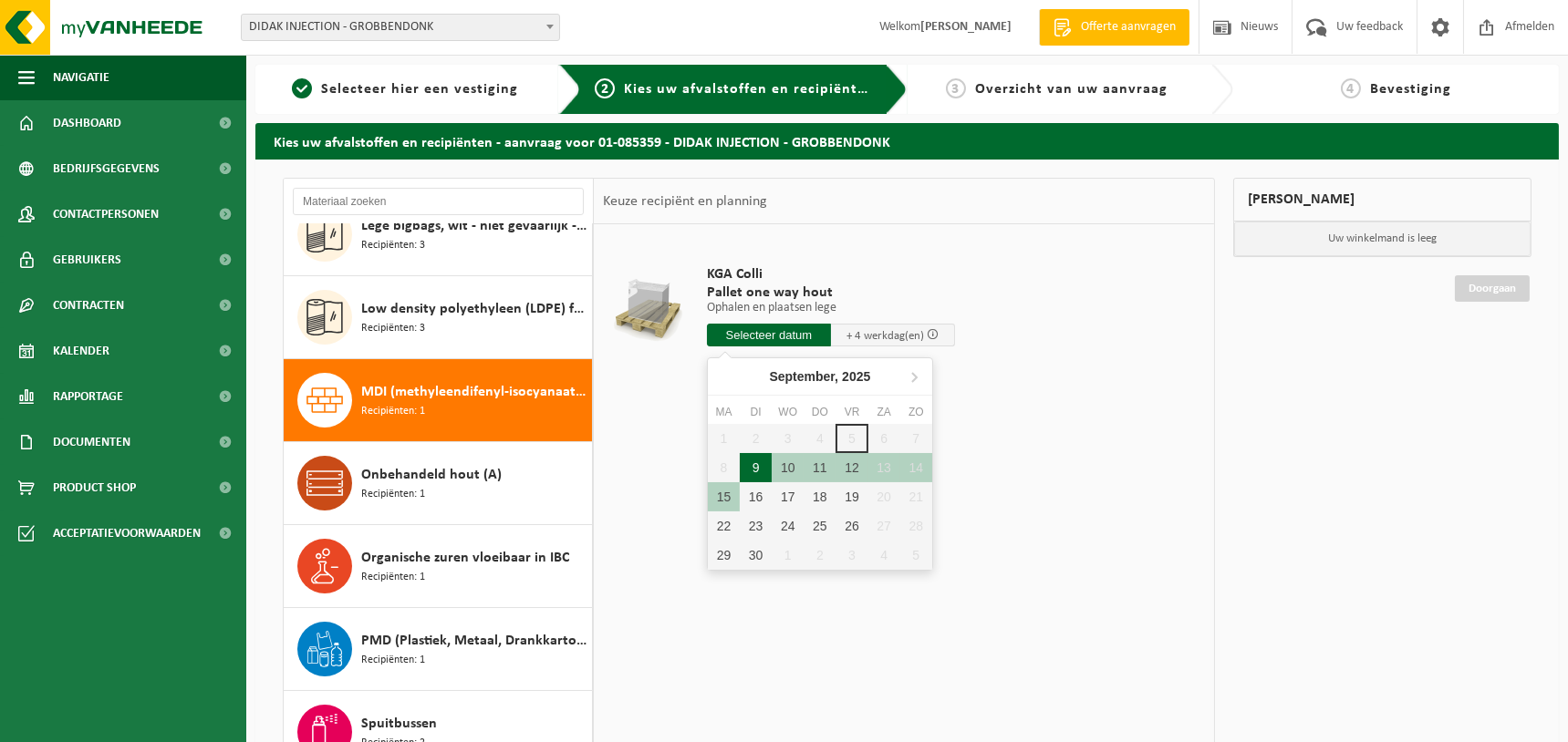
click at [752, 469] on div "9" at bounding box center [755, 468] width 32 height 29
type input "Van 2025-09-09"
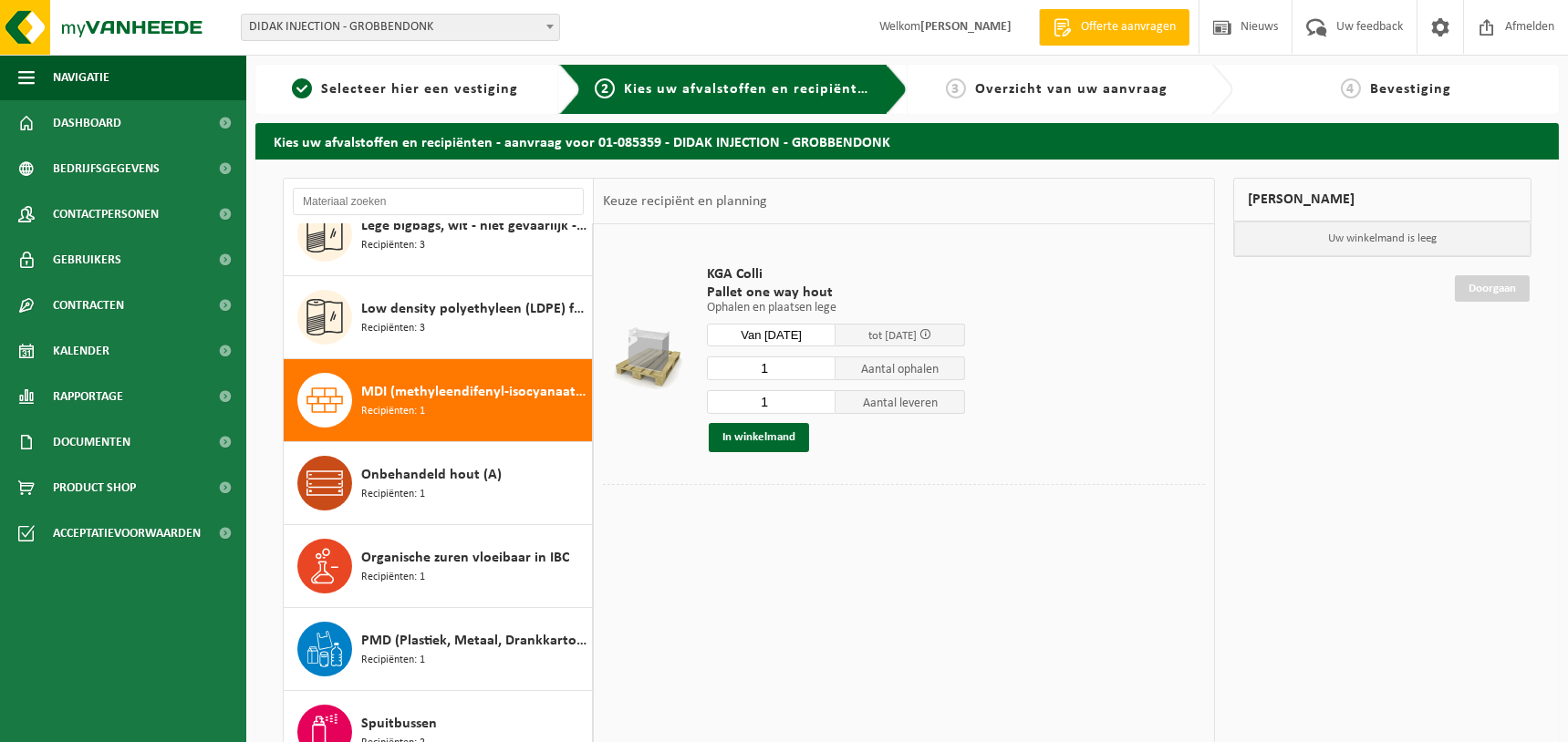
drag, startPoint x: 428, startPoint y: 386, endPoint x: 409, endPoint y: 391, distance: 19.6
click at [409, 391] on span "MDI (methyleendifenyl-isocyanaat) in kleinverpakking" at bounding box center [474, 393] width 226 height 22
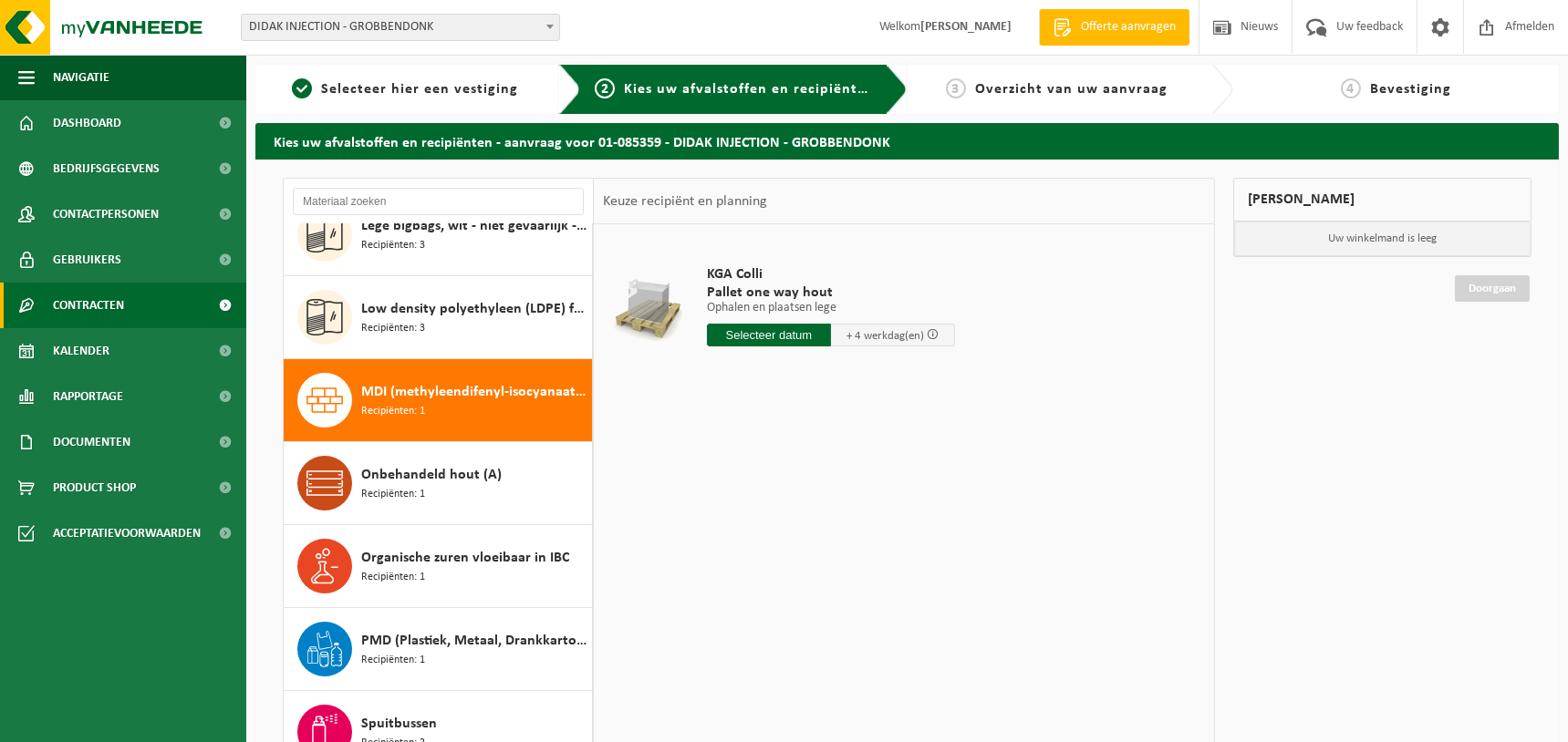
click at [95, 312] on span "Contracten" at bounding box center [88, 305] width 71 height 45
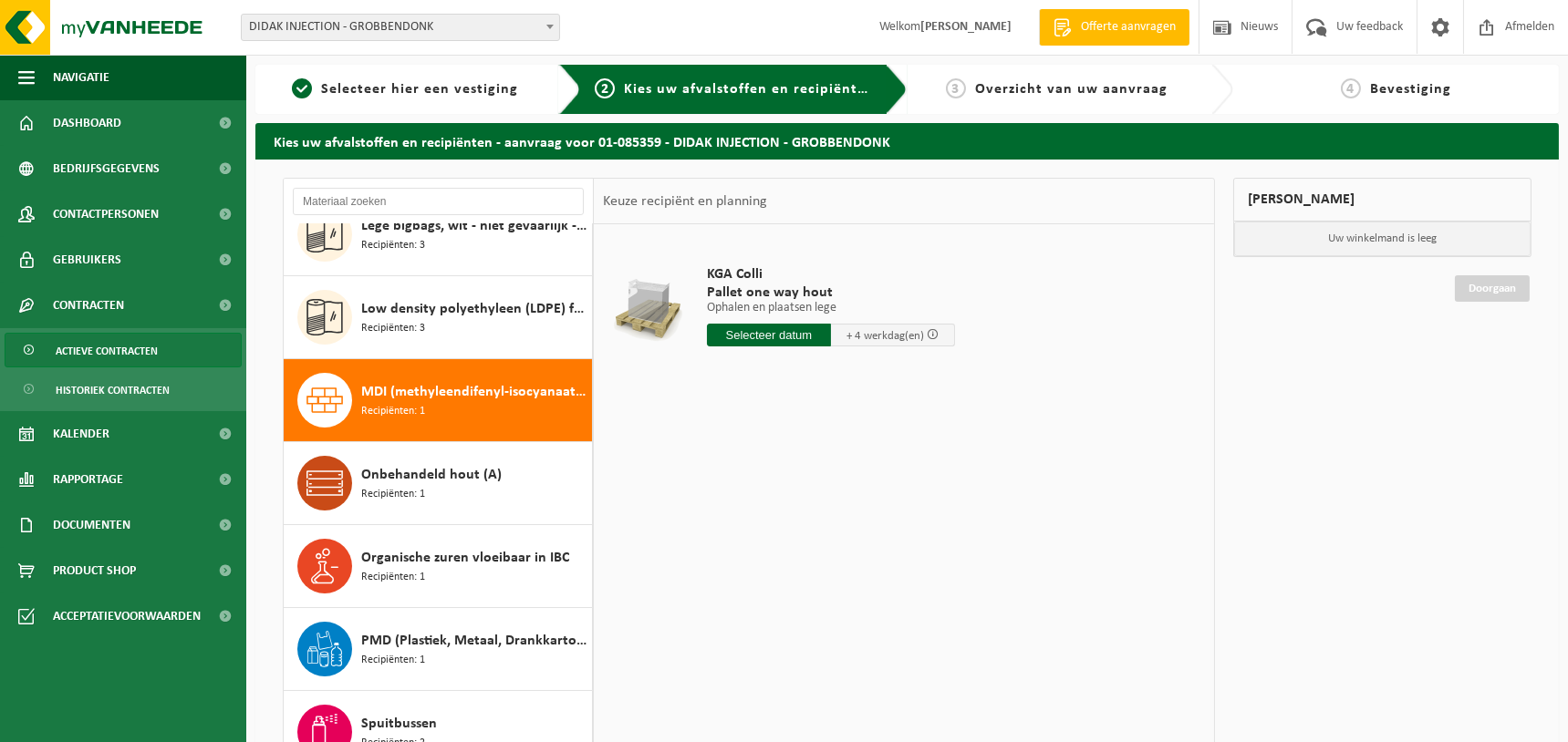
click at [100, 347] on span "Actieve contracten" at bounding box center [106, 351] width 102 height 35
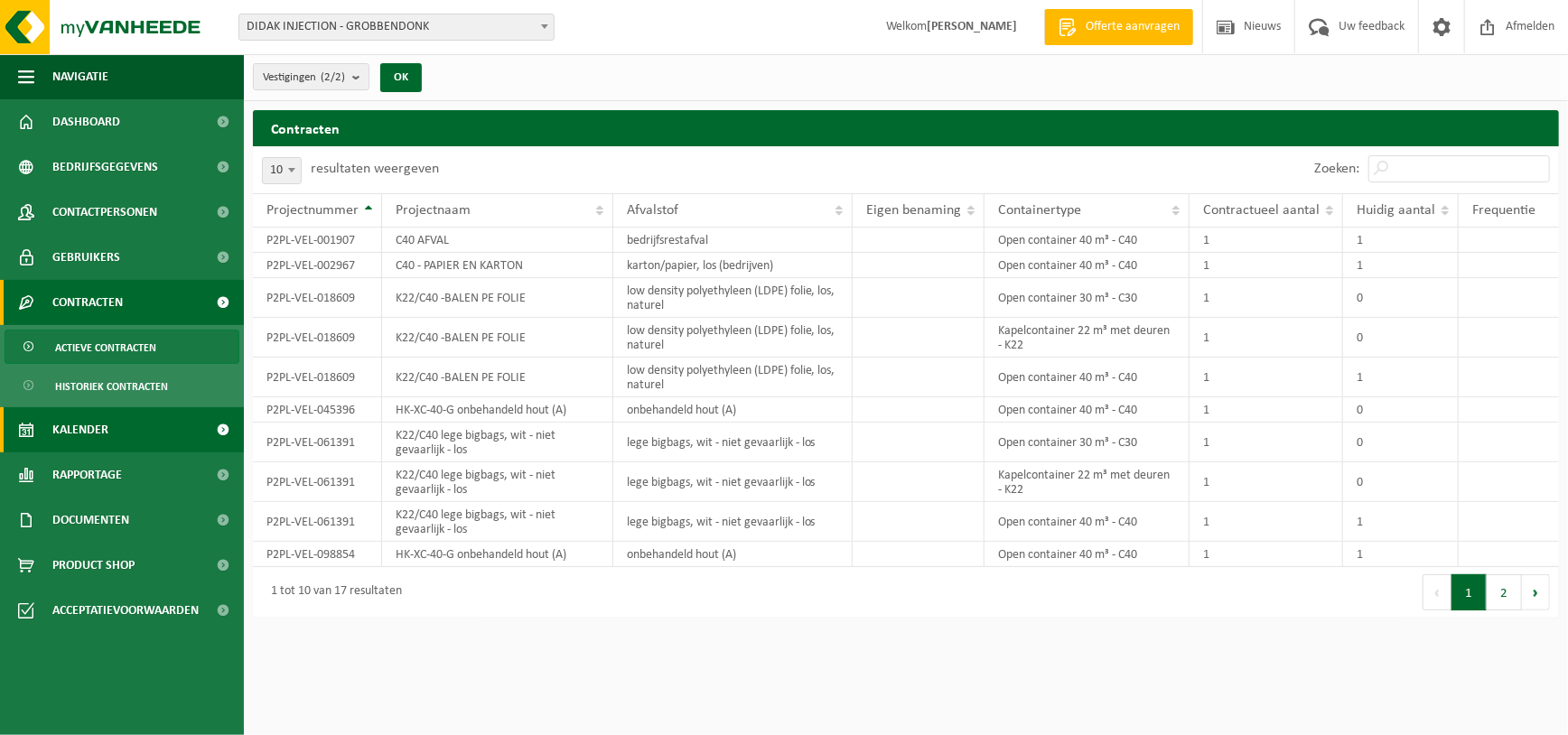
click at [69, 426] on span "Kalender" at bounding box center [79, 429] width 56 height 45
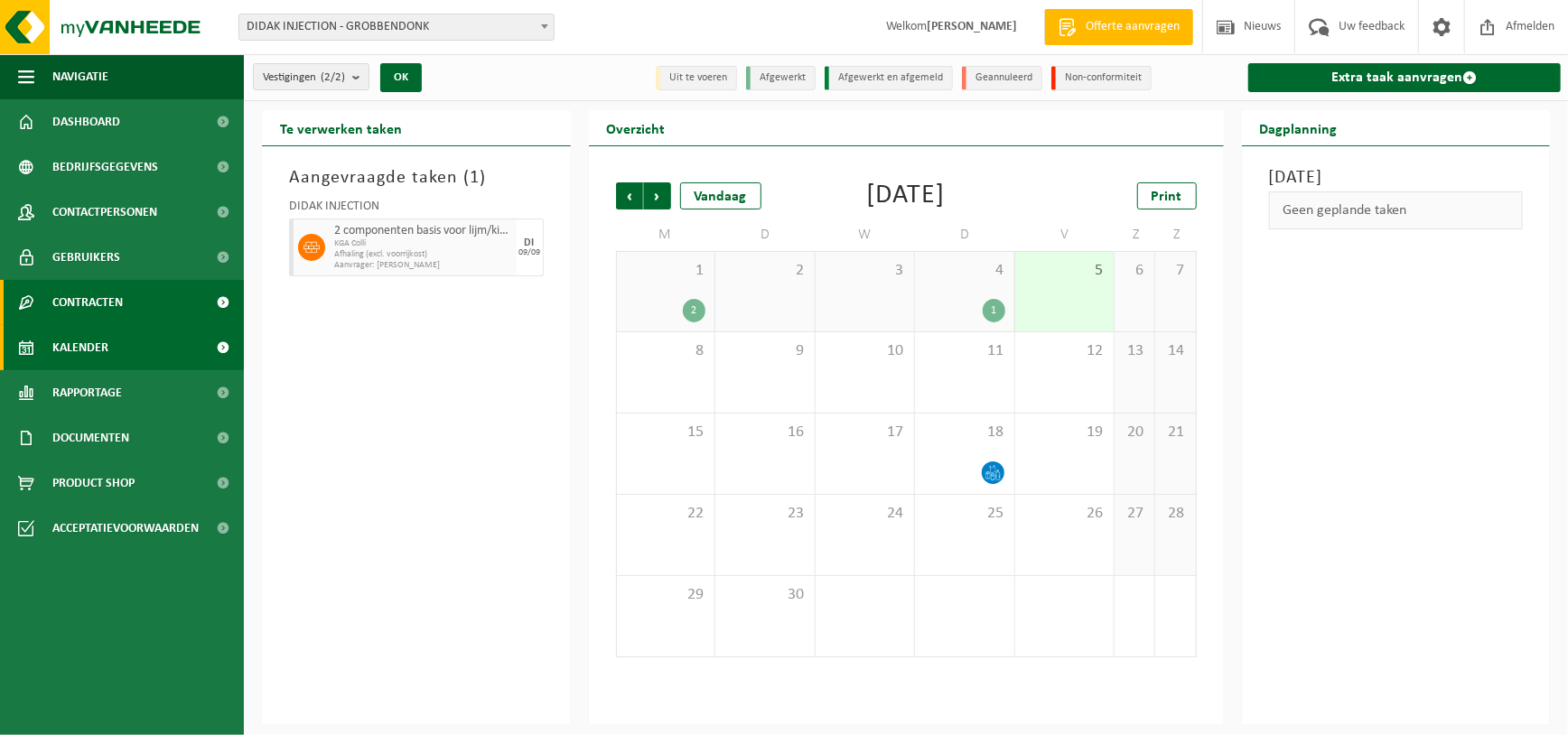
click at [75, 303] on span "Contracten" at bounding box center [87, 302] width 70 height 45
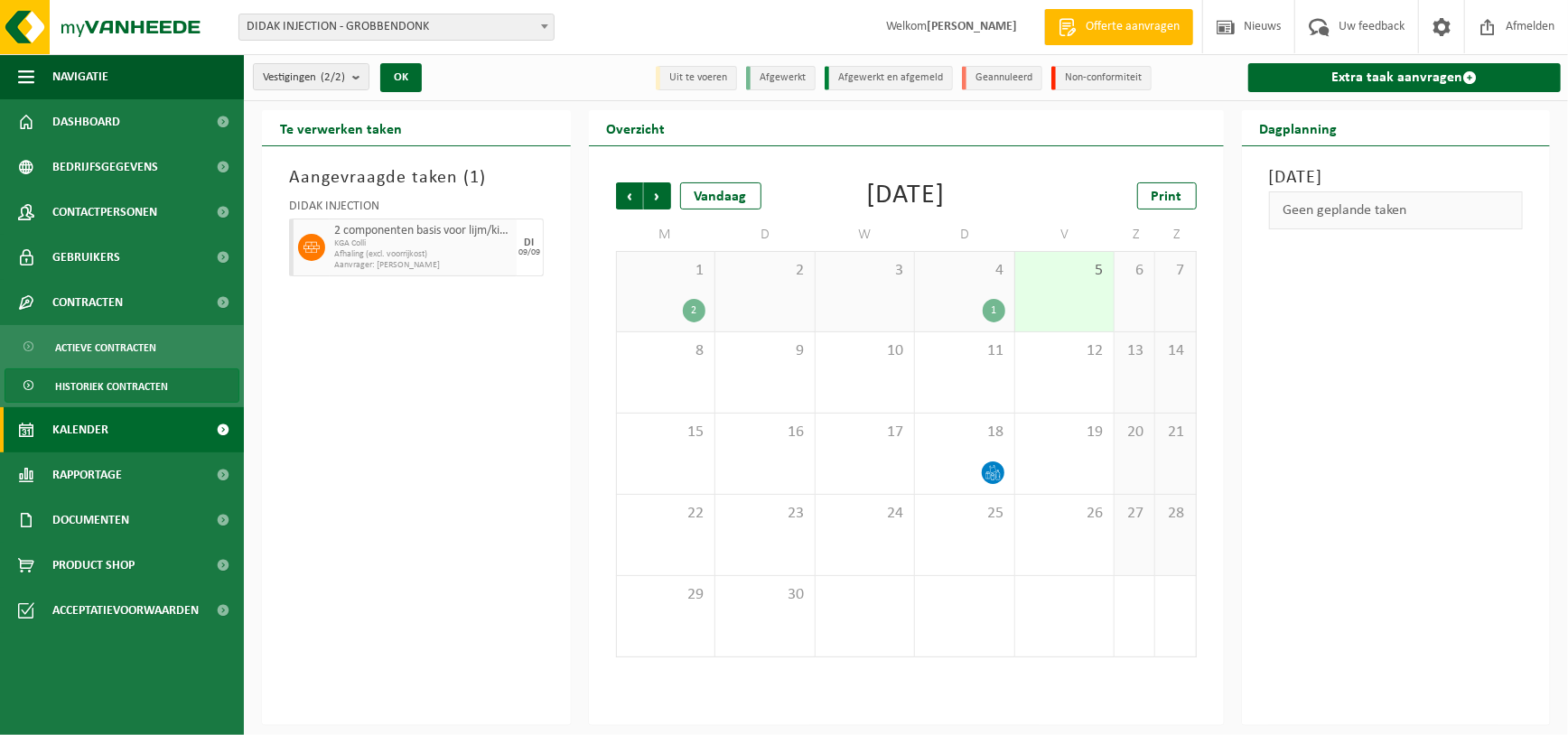
click at [84, 386] on span "Historiek contracten" at bounding box center [111, 387] width 113 height 35
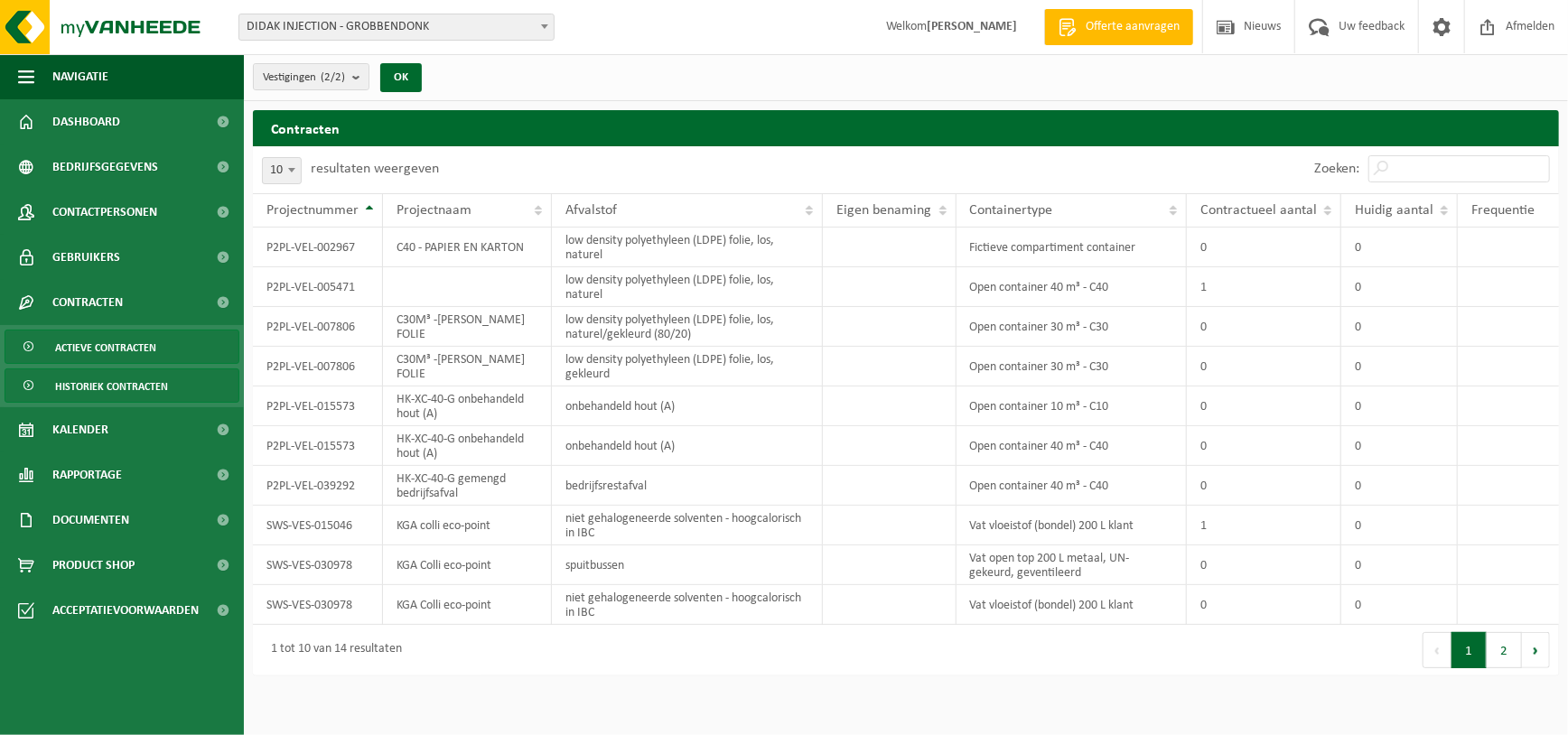
click at [95, 351] on span "Actieve contracten" at bounding box center [105, 348] width 101 height 35
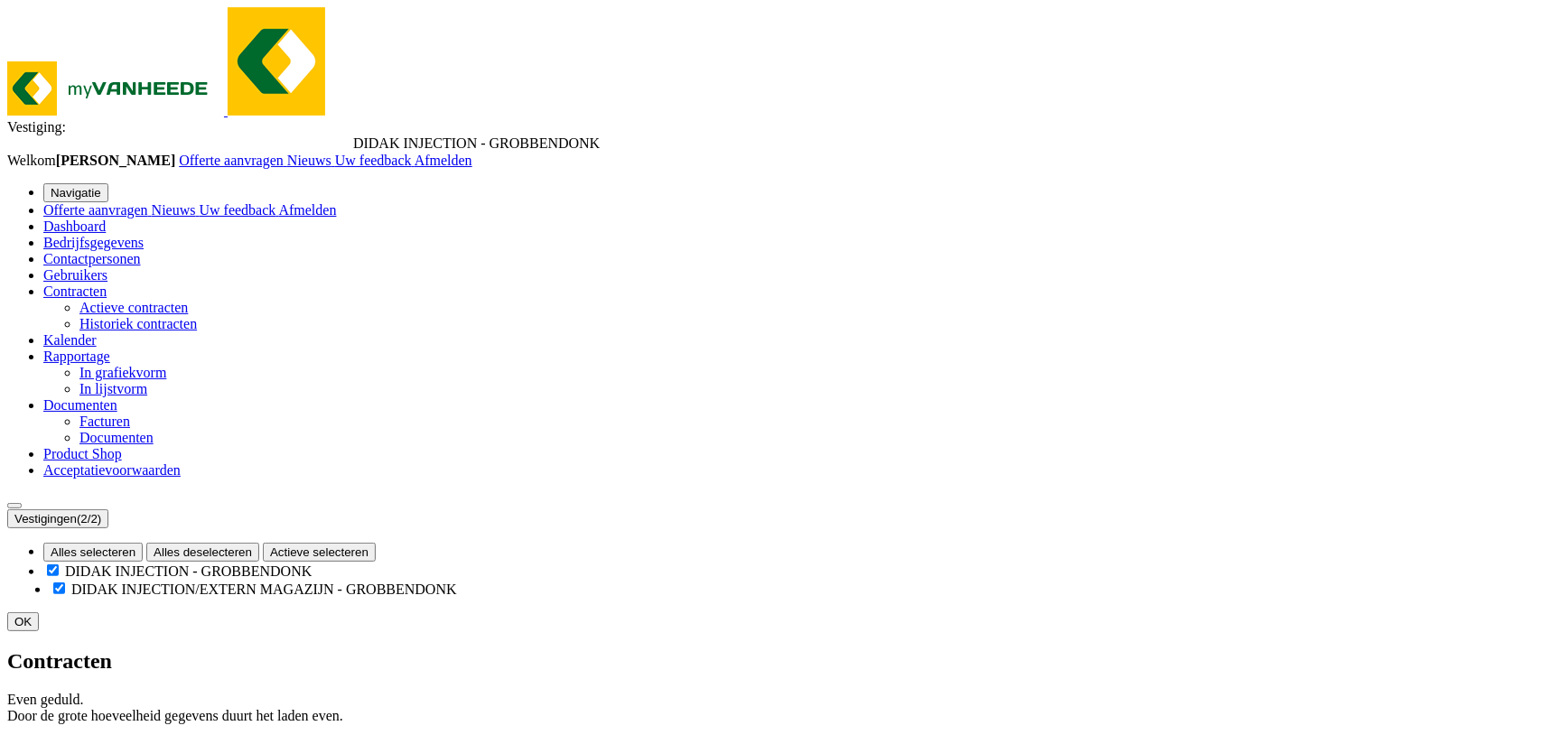
click at [93, 413] on span "Documenten" at bounding box center [79, 404] width 74 height 16
click at [94, 364] on span "Rapportage" at bounding box center [76, 356] width 67 height 16
click at [74, 348] on span "Kalender" at bounding box center [69, 340] width 53 height 16
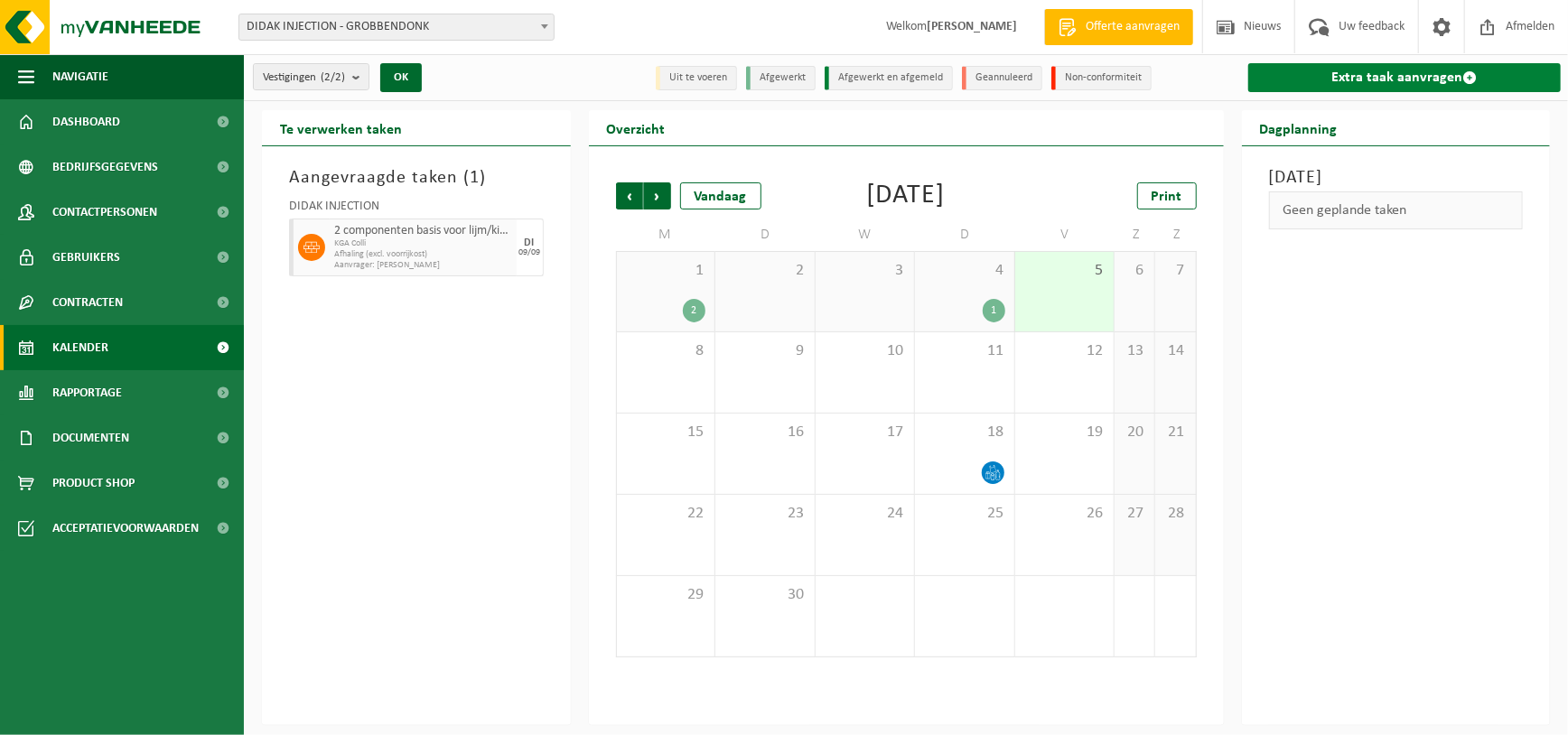
click at [1385, 81] on link "Extra taak aanvragen" at bounding box center [1405, 78] width 313 height 29
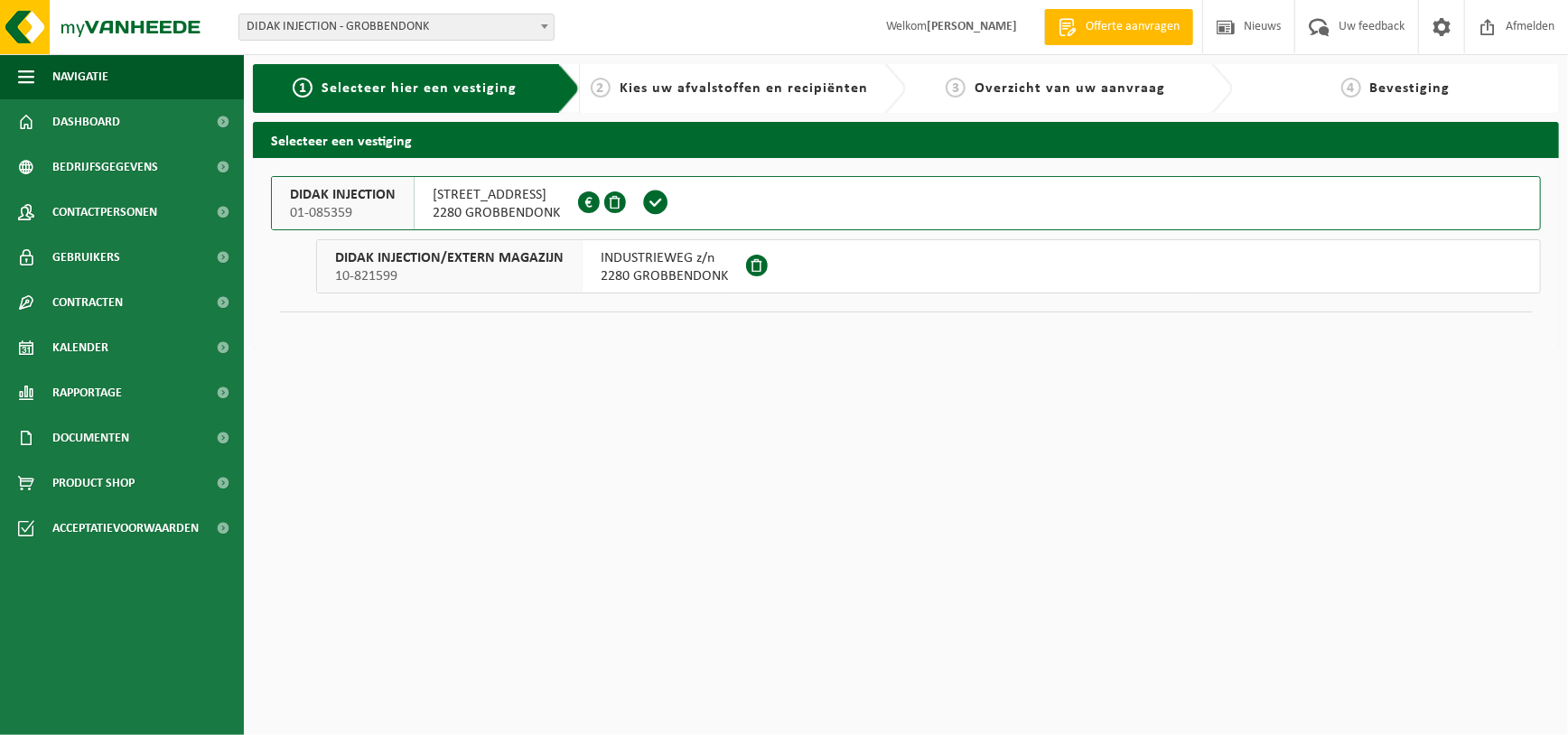
click at [522, 207] on span "2280 GROBBENDONK" at bounding box center [496, 214] width 127 height 18
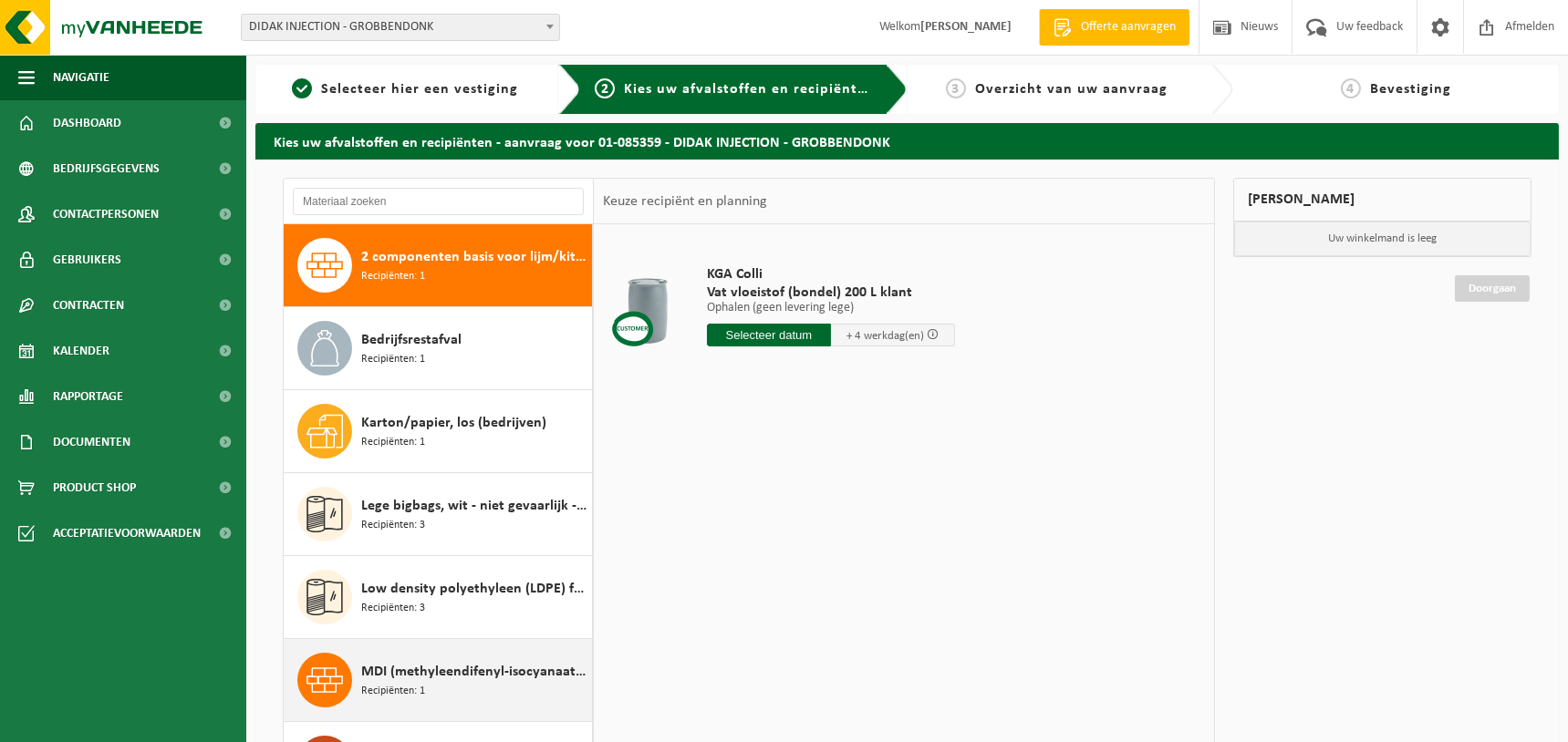
click at [428, 685] on div "MDI (methyleendifenyl-isocyanaat) in kleinverpakking Recipiënten: 1" at bounding box center [474, 679] width 226 height 54
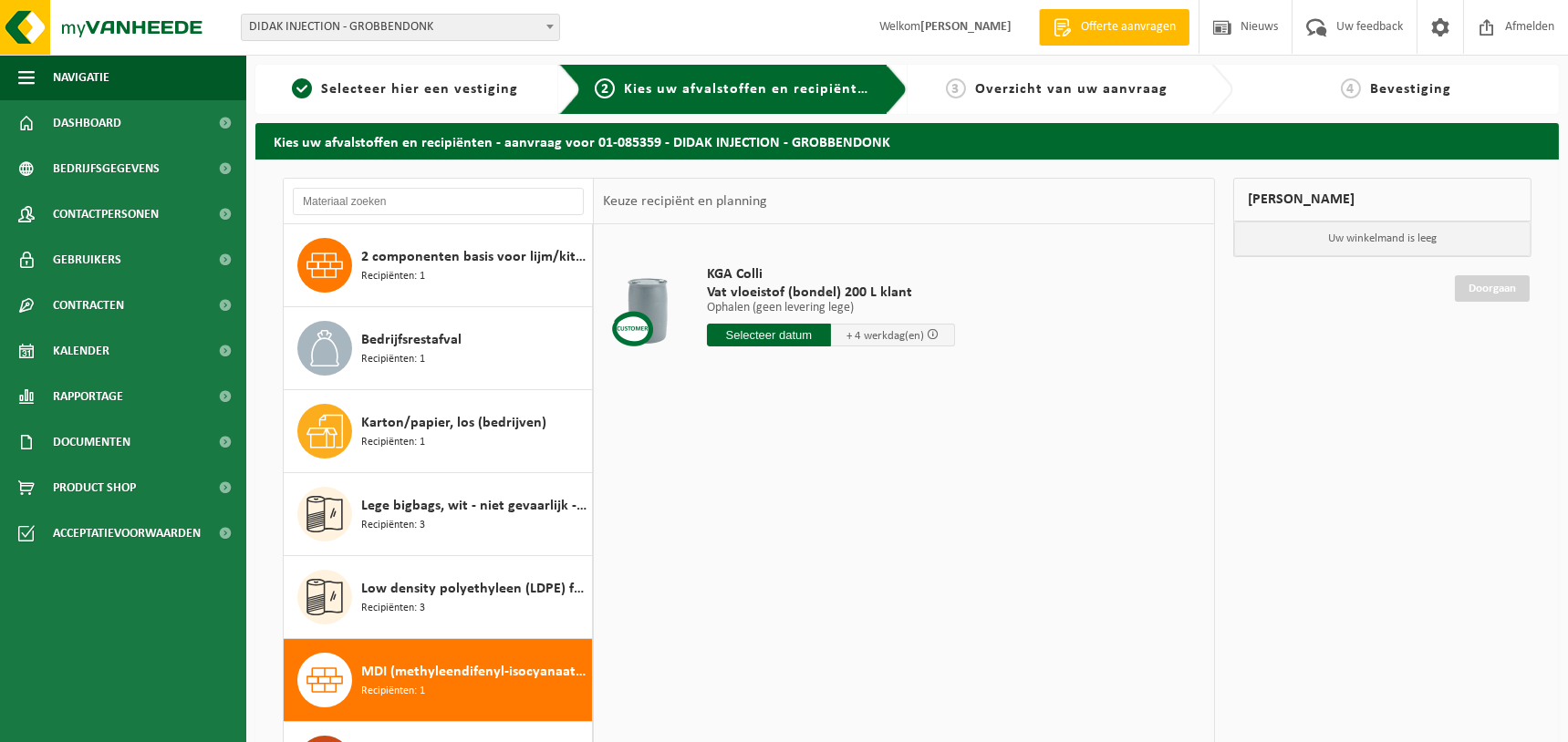
scroll to position [280, 0]
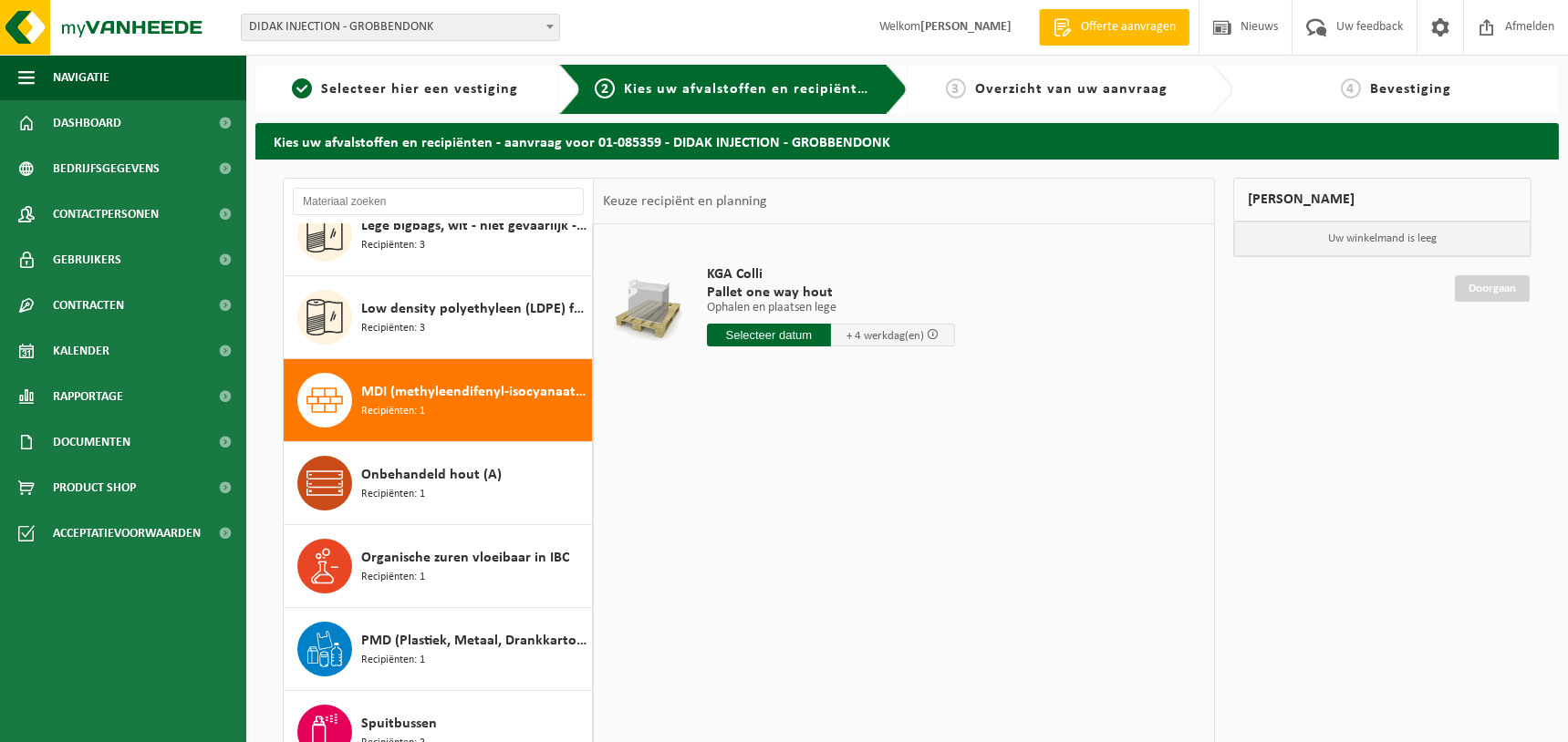
click at [774, 335] on input "text" at bounding box center [769, 335] width 124 height 23
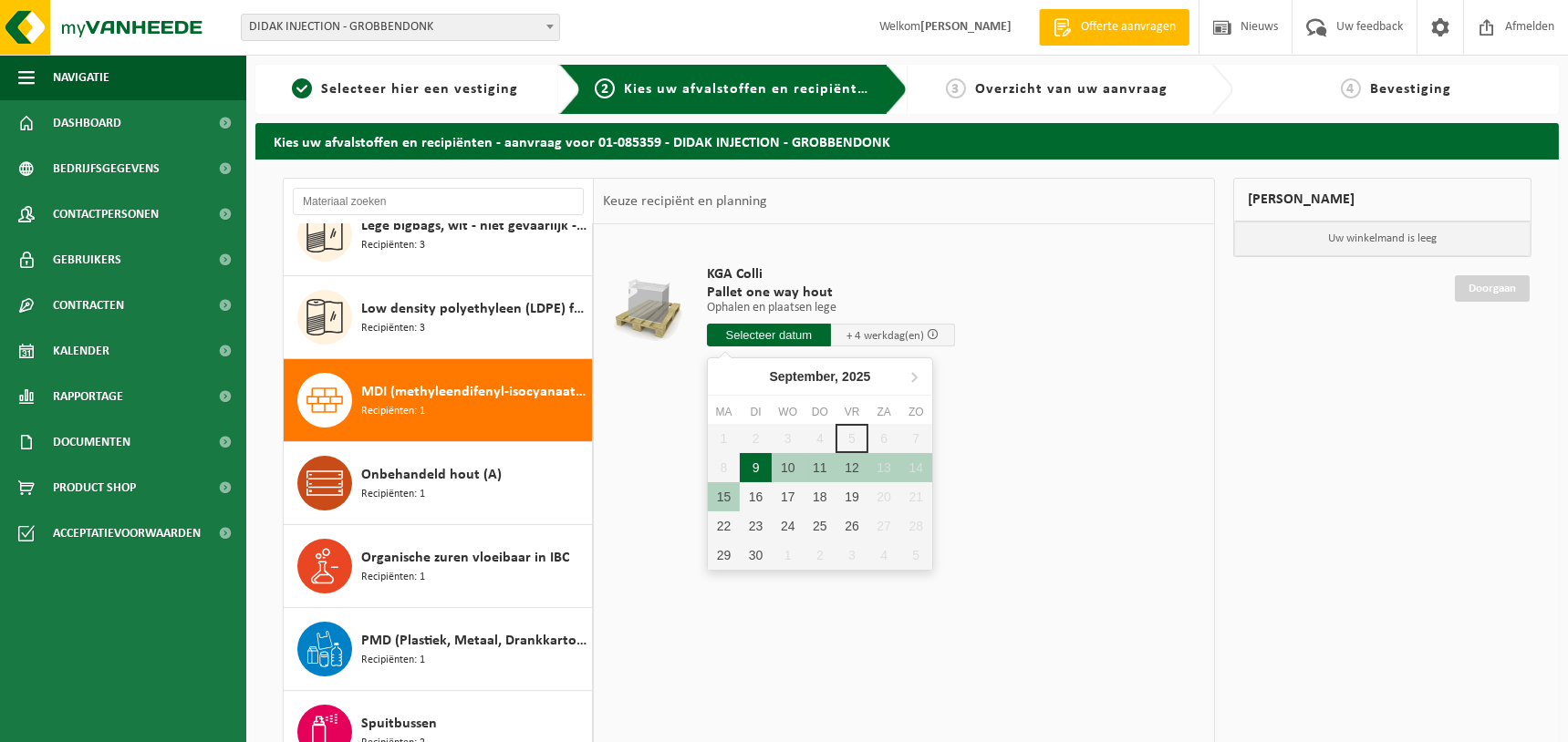
click at [760, 465] on div "9" at bounding box center [755, 468] width 32 height 29
type input "Van 2025-09-09"
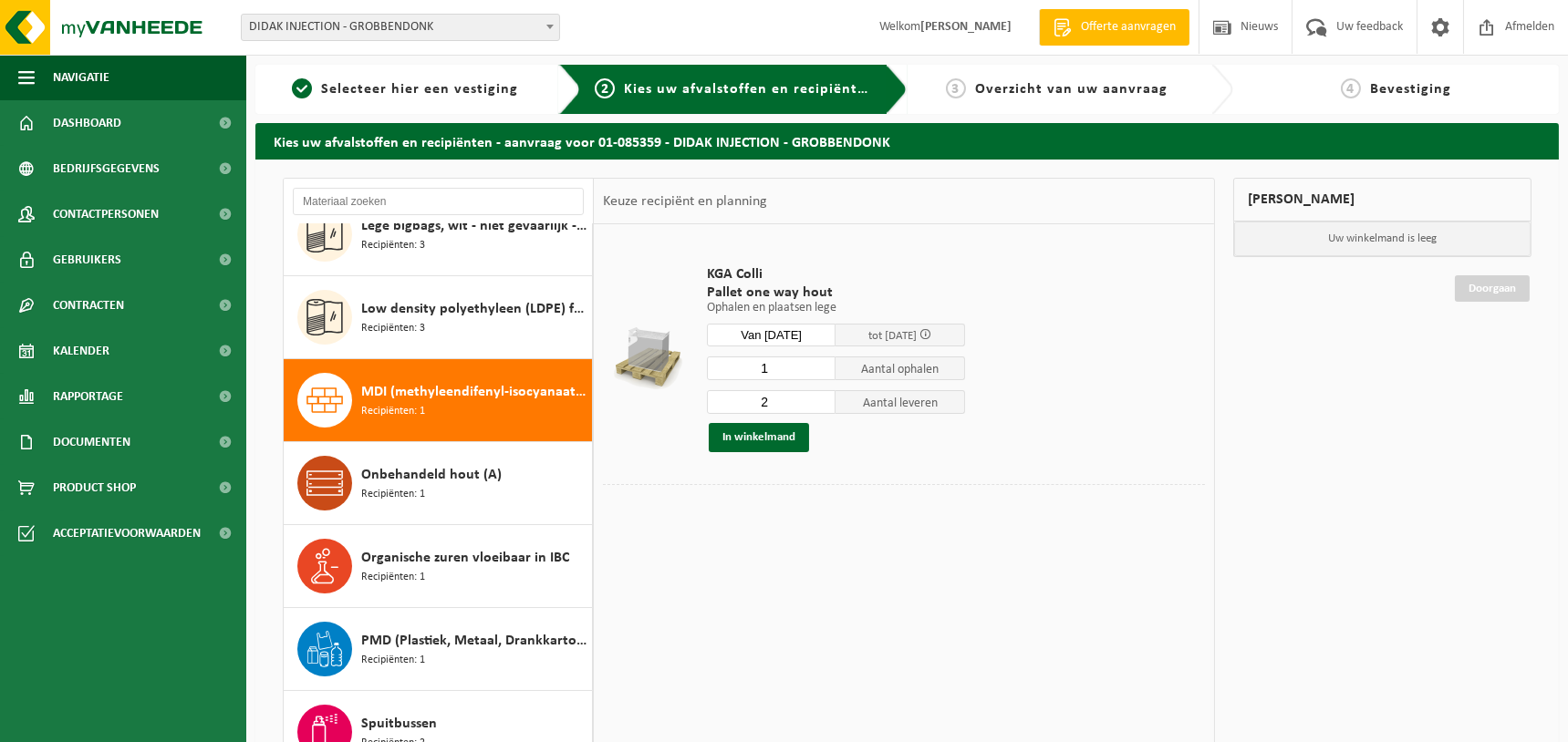
click at [823, 400] on input "2" at bounding box center [772, 402] width 129 height 24
click at [822, 405] on input "1" at bounding box center [772, 402] width 129 height 24
type input "0"
click at [822, 405] on input "0" at bounding box center [772, 402] width 129 height 24
type input "2"
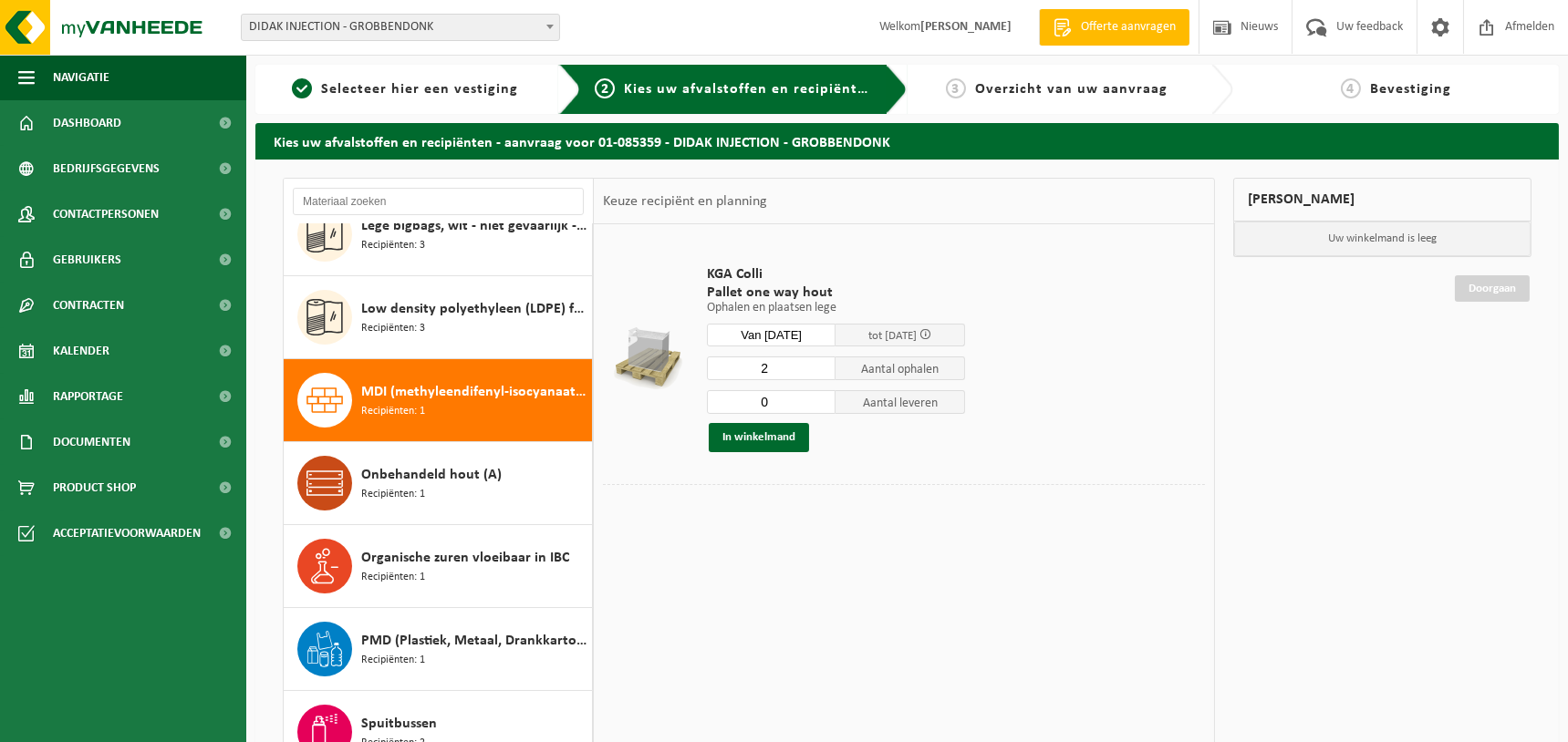
click at [826, 366] on input "2" at bounding box center [772, 369] width 129 height 24
click at [763, 439] on button "In winkelmand" at bounding box center [759, 438] width 100 height 29
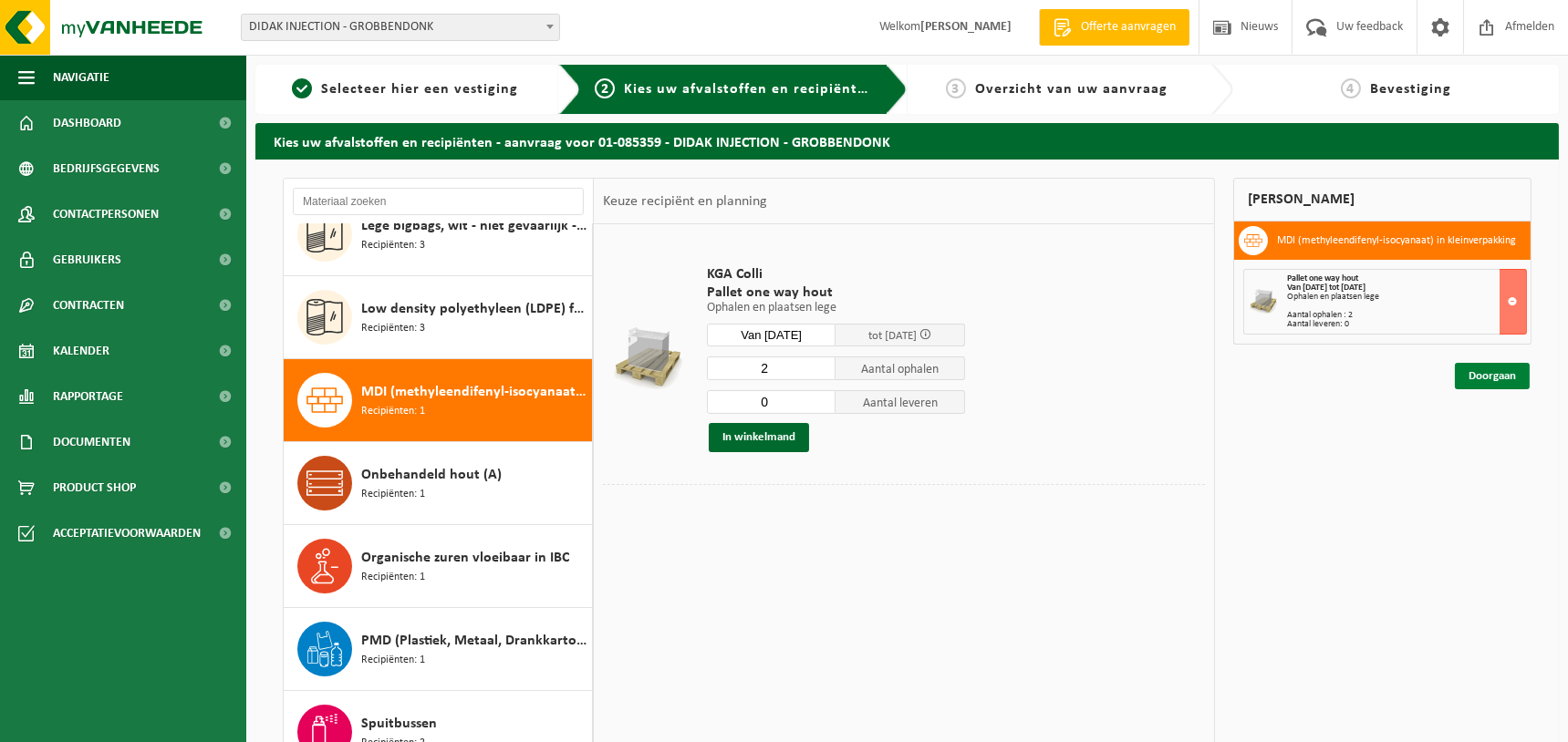
click at [1491, 382] on link "Doorgaan" at bounding box center [1491, 376] width 75 height 27
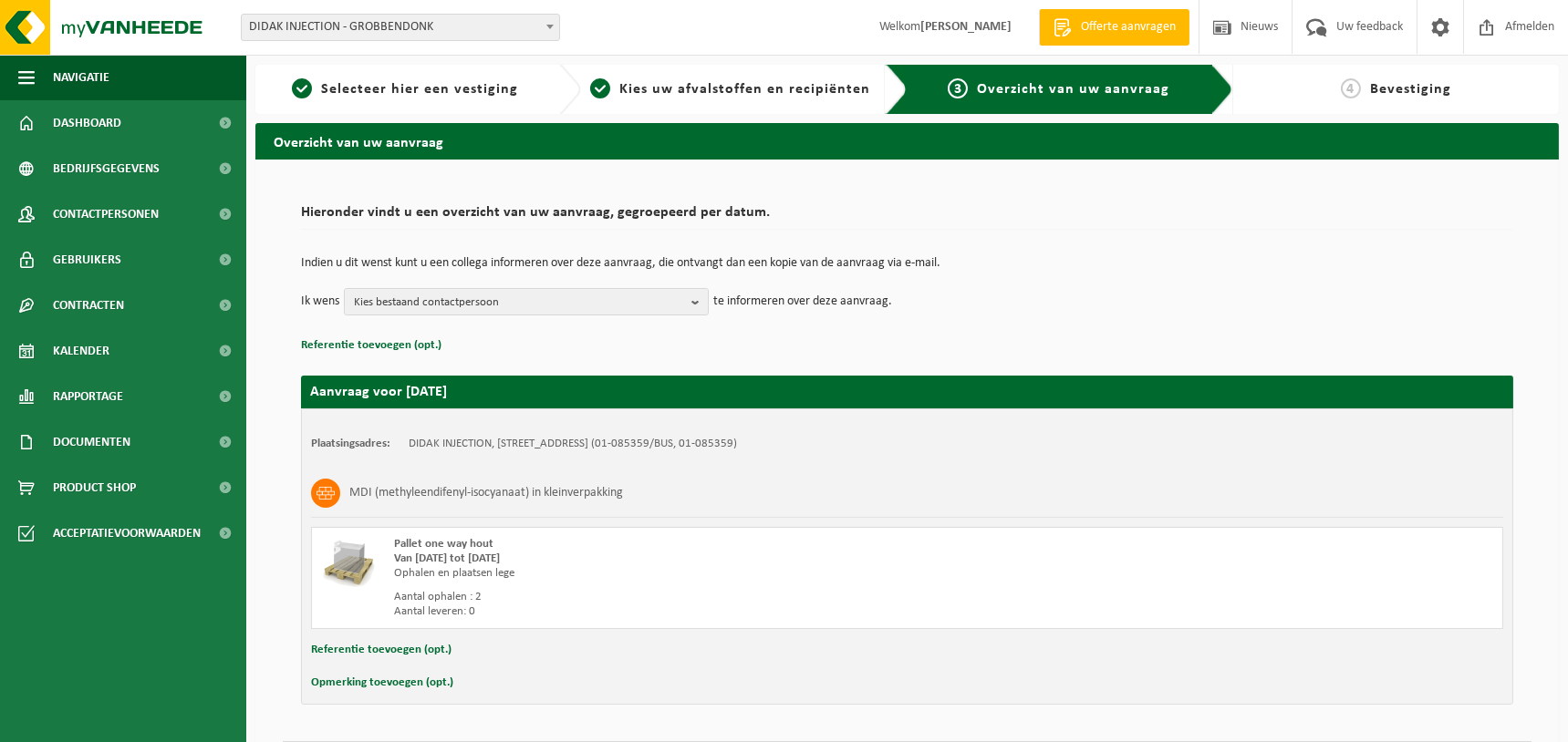
scroll to position [54, 0]
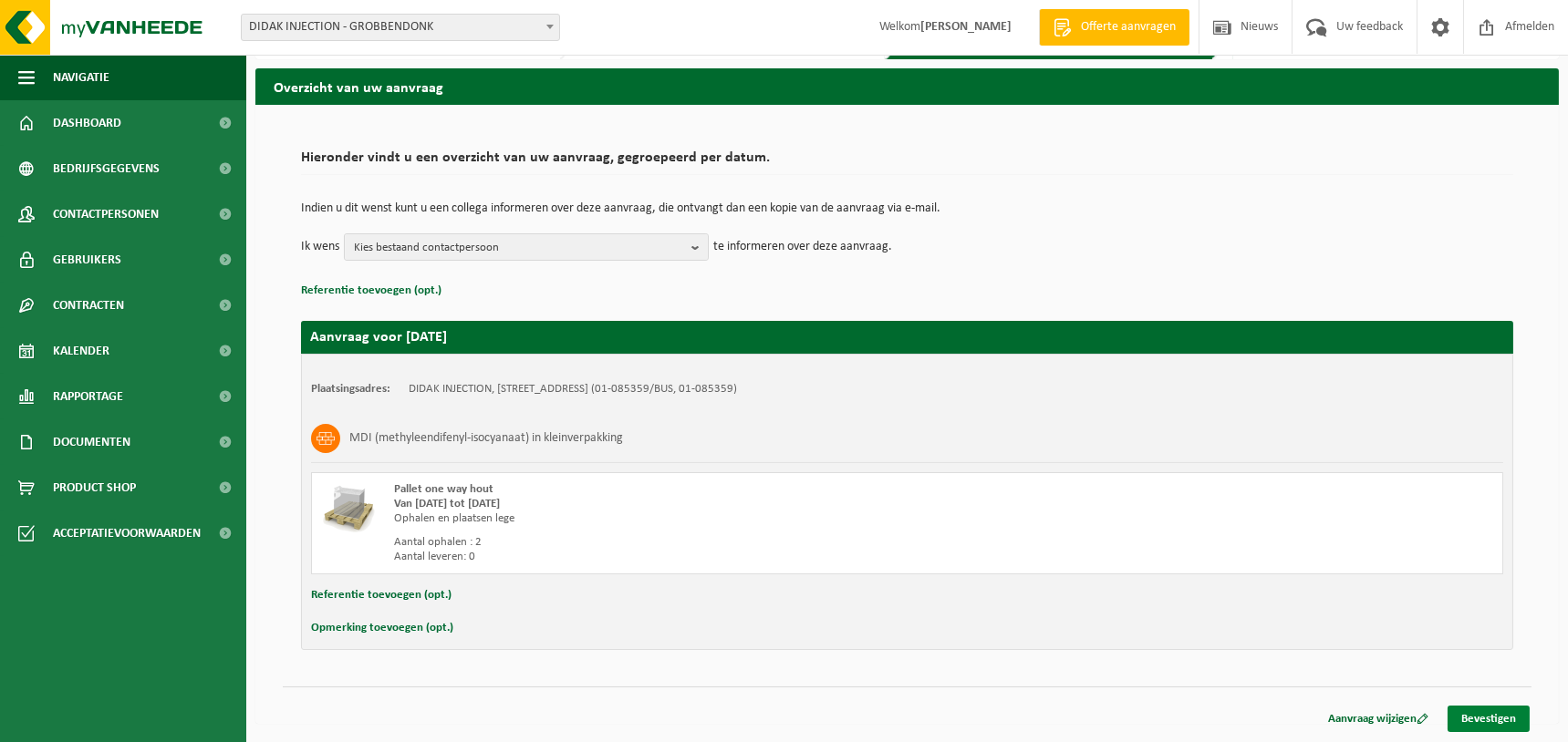
click at [1474, 717] on link "Bevestigen" at bounding box center [1488, 719] width 82 height 27
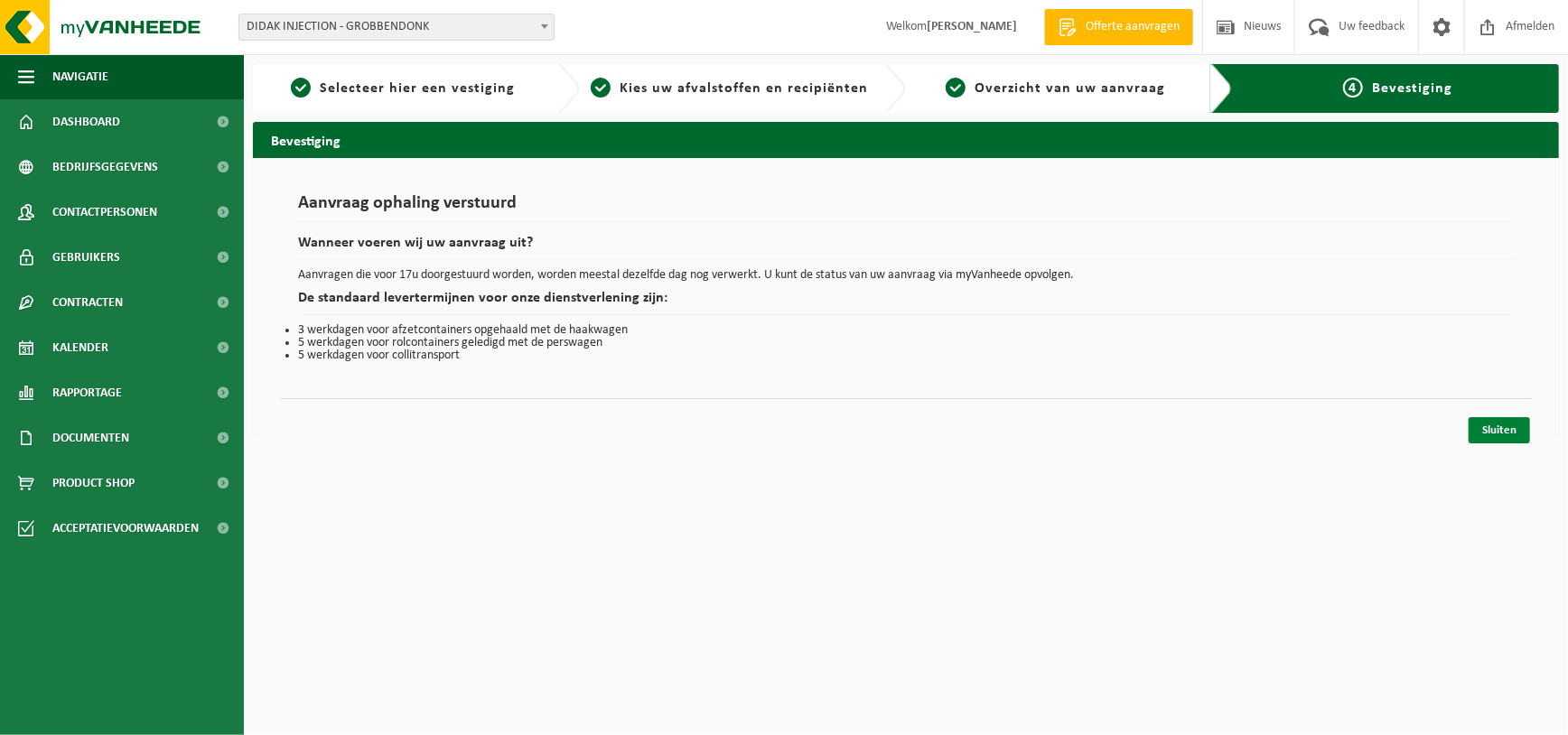
click at [1486, 426] on link "Sluiten" at bounding box center [1500, 430] width 61 height 26
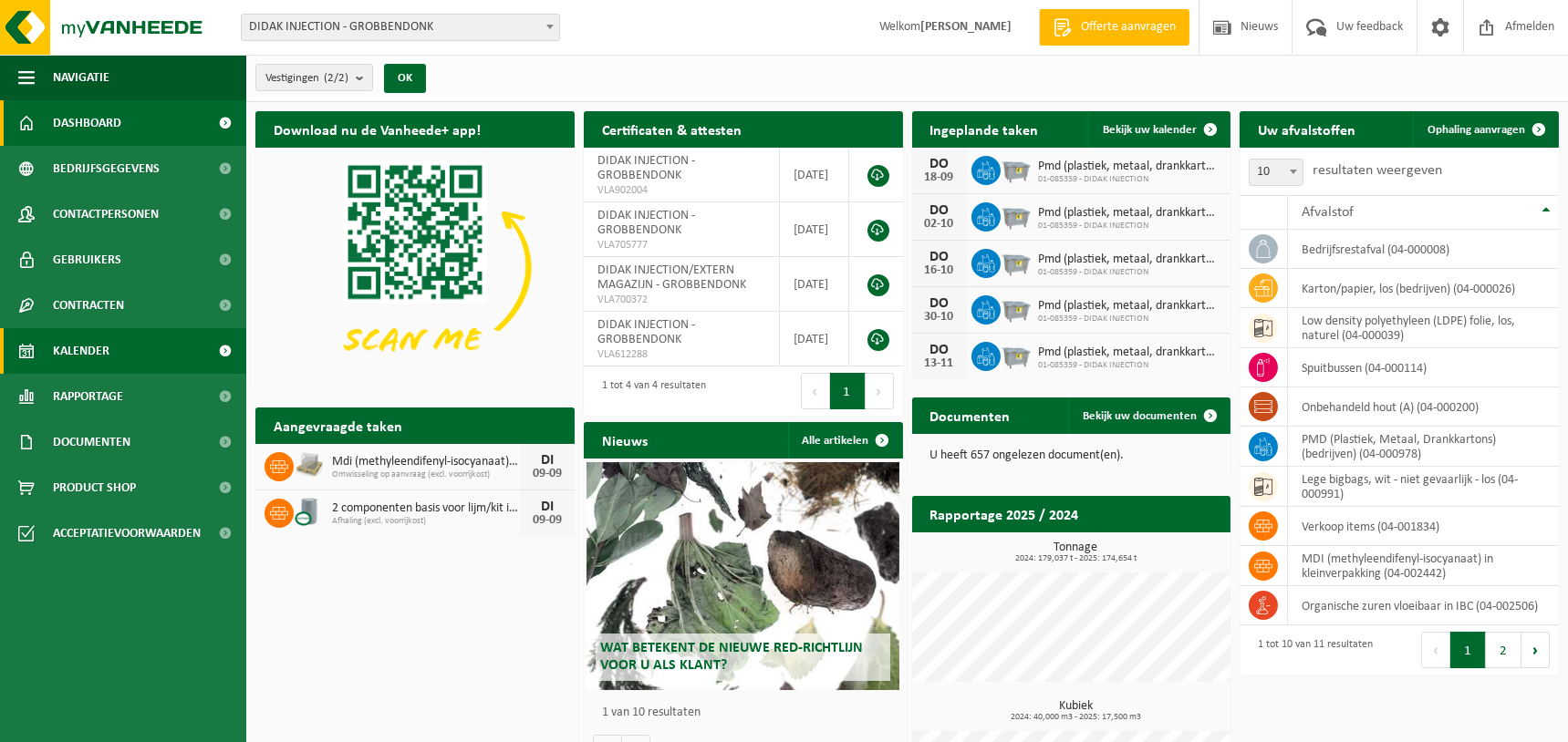
click at [100, 357] on span "Kalender" at bounding box center [80, 350] width 56 height 45
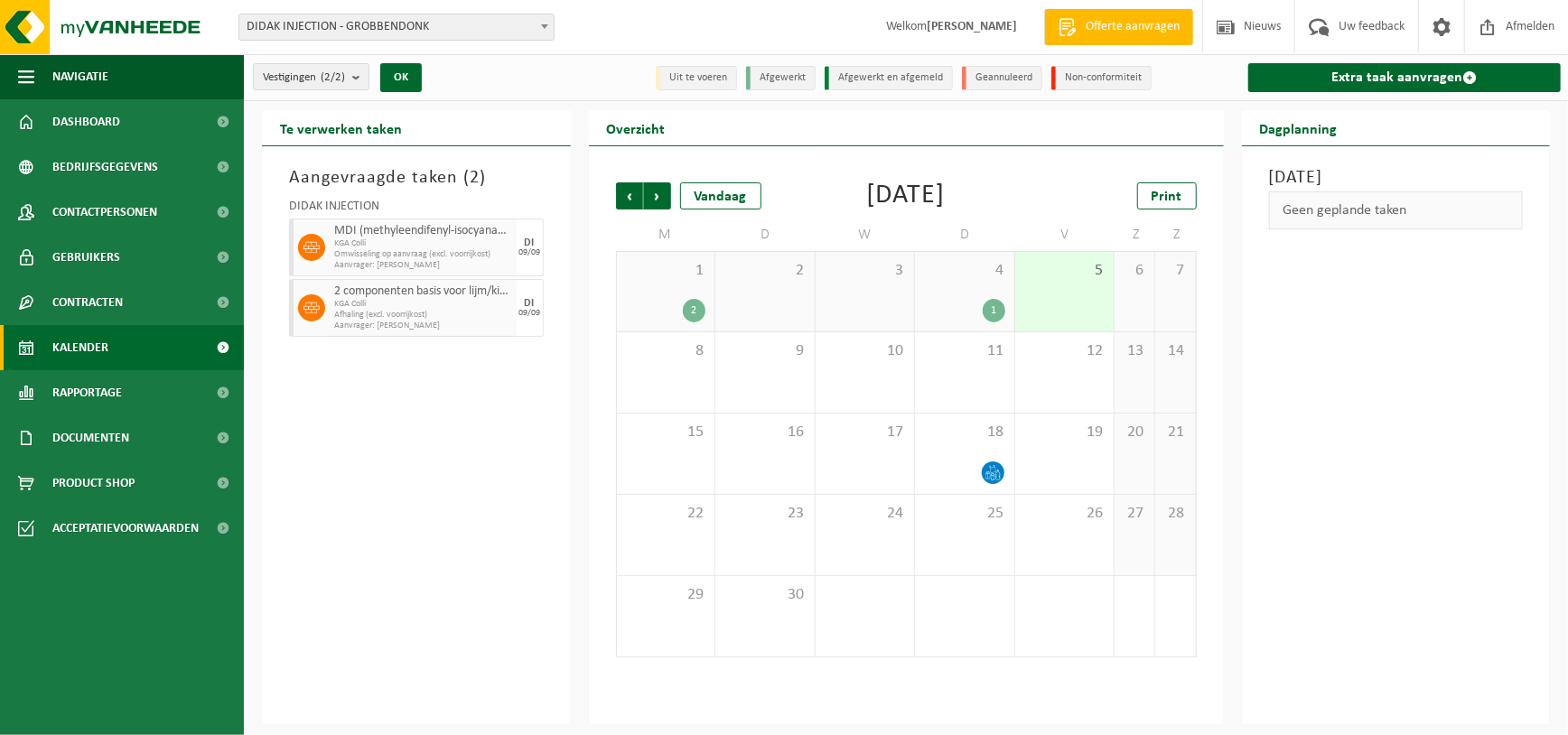
click at [382, 306] on span "KGA Colli" at bounding box center [423, 304] width 178 height 11
click at [312, 307] on icon at bounding box center [311, 308] width 16 height 16
click at [314, 307] on icon at bounding box center [311, 308] width 16 height 16
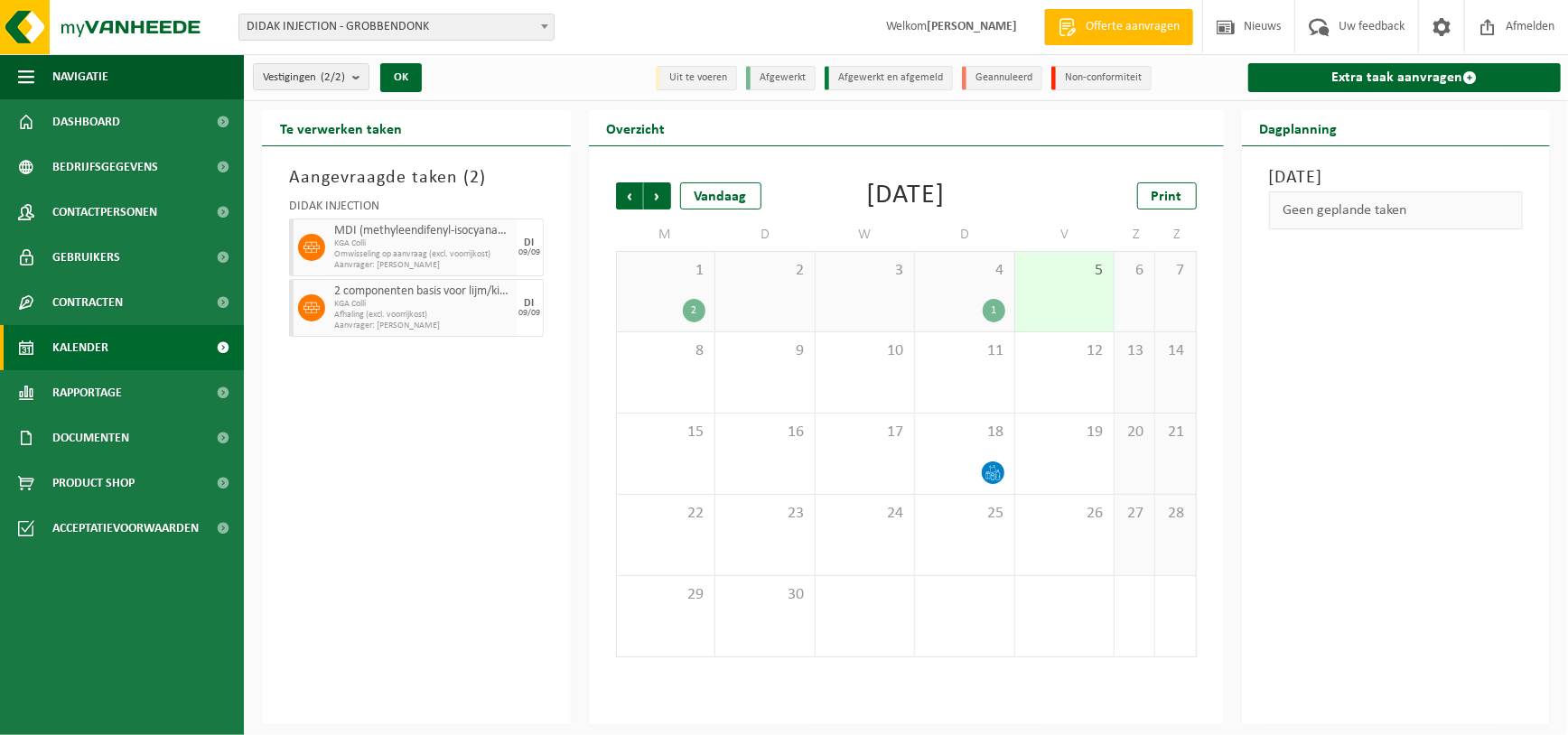
click at [325, 371] on div "Aangevraagde taken ( 2 ) DIDAK INJECTION MDI (methyleendifenyl-isocyanaat) in k…" at bounding box center [416, 436] width 309 height 579
click at [405, 328] on span "Aanvrager: [PERSON_NAME]" at bounding box center [423, 326] width 178 height 11
click at [89, 442] on span "Documenten" at bounding box center [90, 437] width 77 height 45
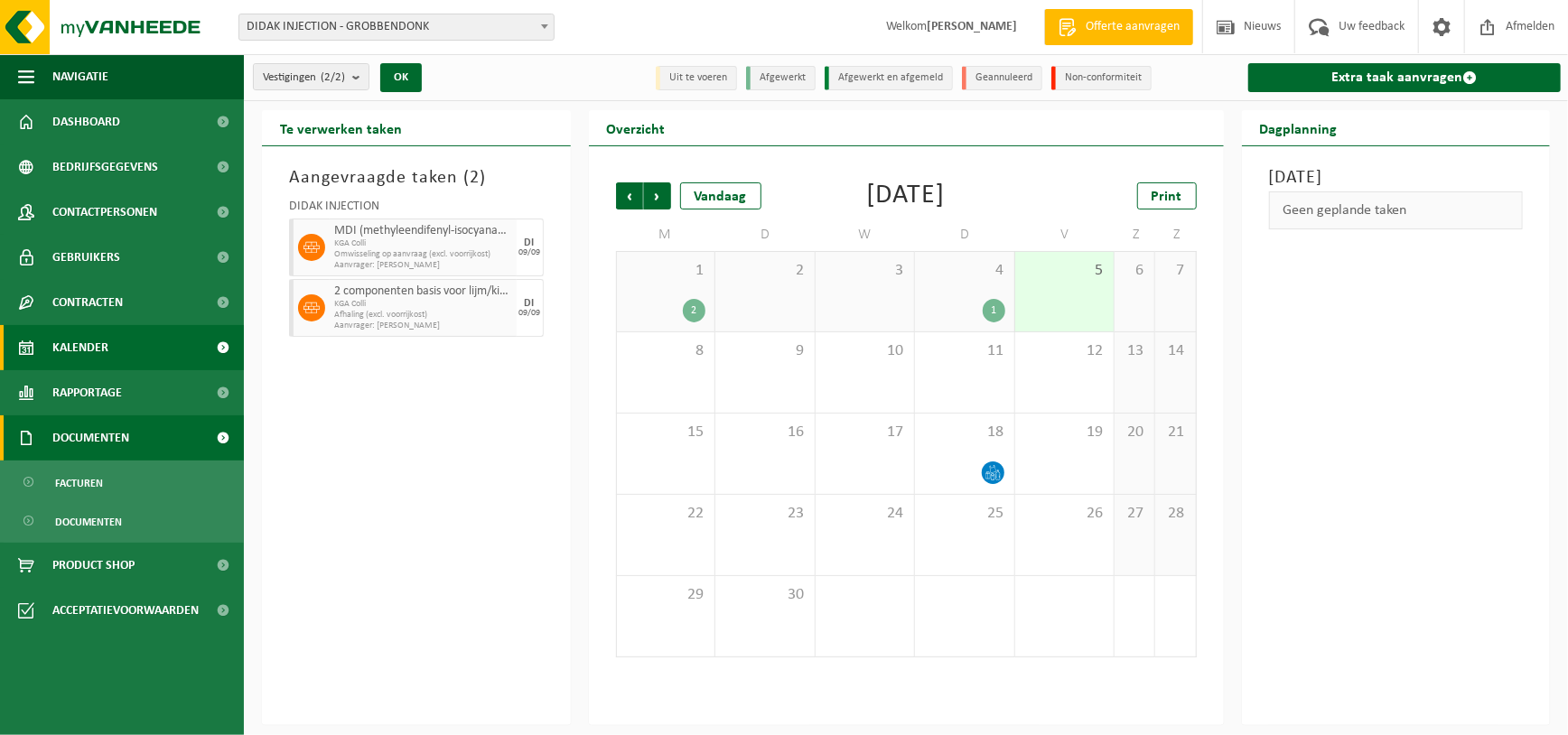
click at [89, 442] on span "Documenten" at bounding box center [90, 437] width 77 height 45
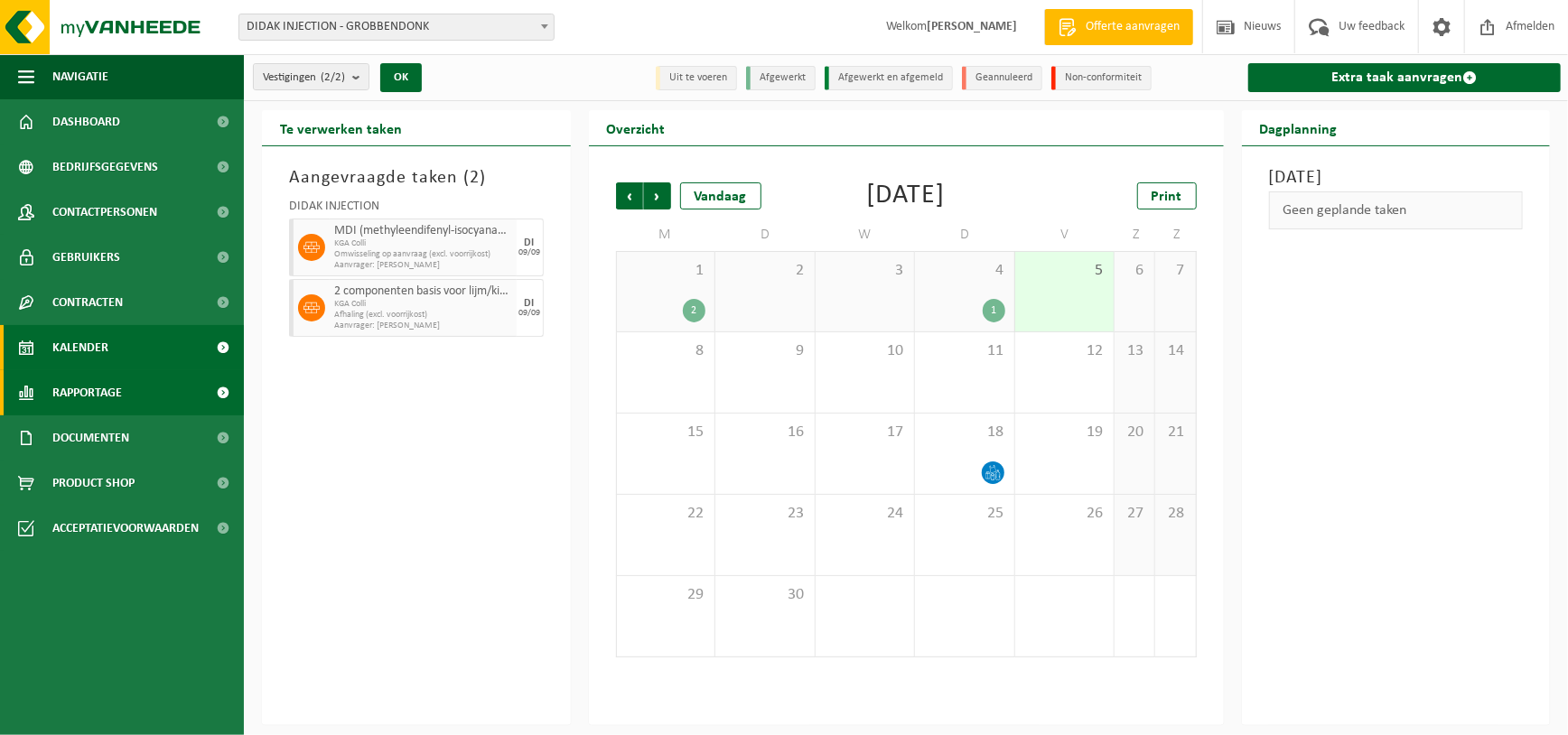
click at [87, 383] on span "Rapportage" at bounding box center [87, 393] width 69 height 45
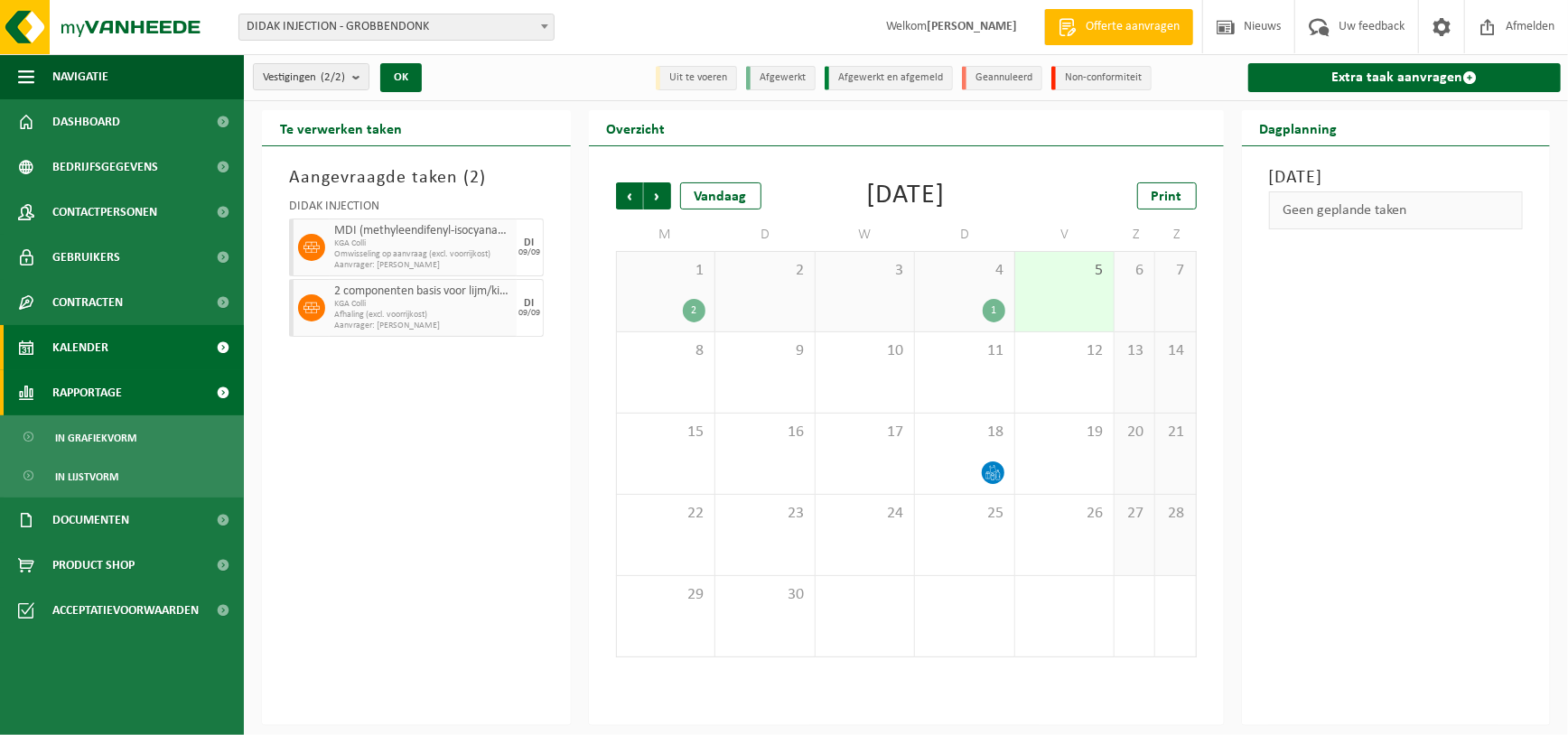
click at [87, 383] on span "Rapportage" at bounding box center [87, 393] width 69 height 45
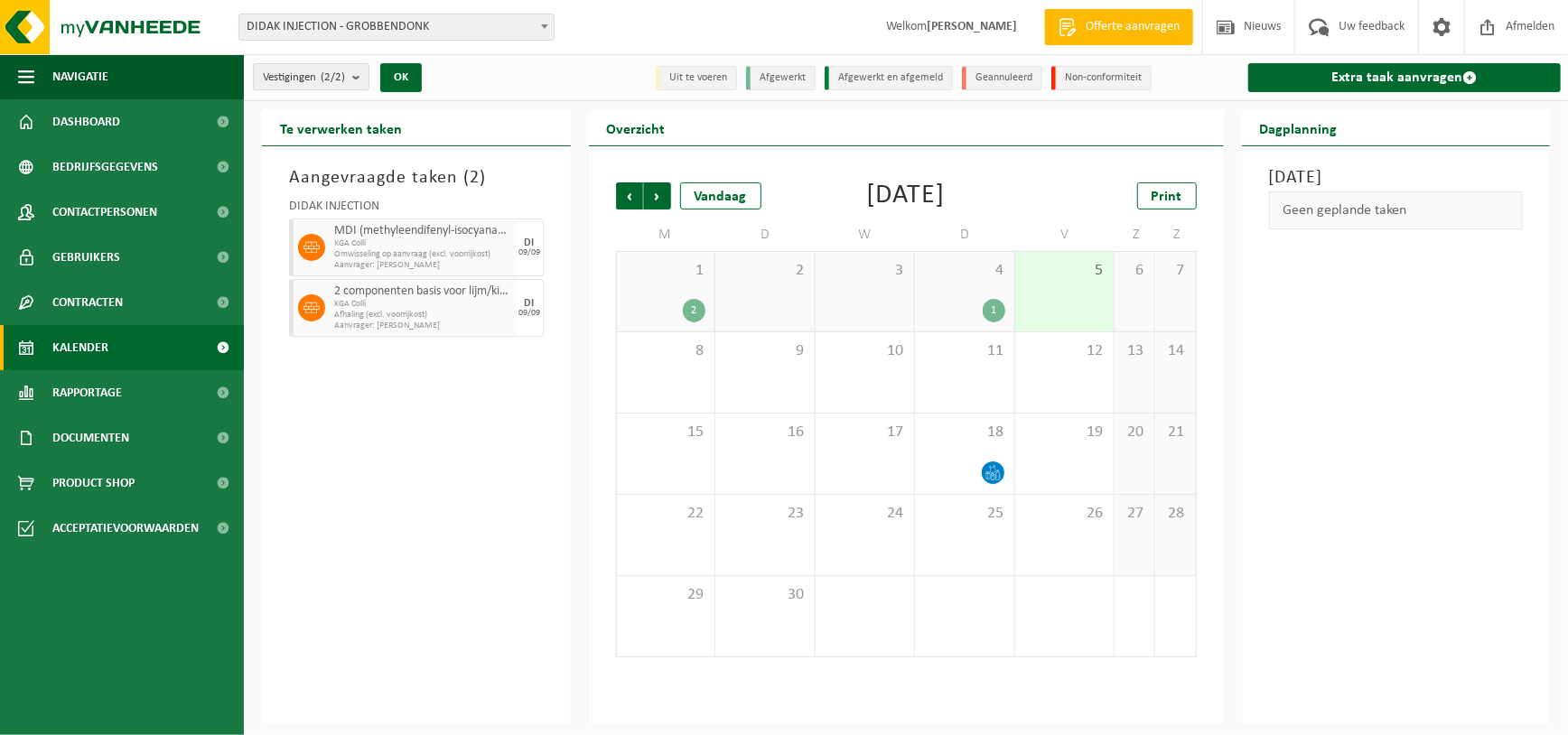
click at [89, 345] on span "Kalender" at bounding box center [79, 347] width 56 height 45
click at [438, 299] on span "KGA Colli" at bounding box center [423, 304] width 178 height 11
click at [424, 249] on span "Omwisseling op aanvraag (excl. voorrijkost)" at bounding box center [423, 255] width 178 height 11
click at [399, 247] on span "KGA Colli" at bounding box center [423, 244] width 178 height 11
click at [312, 250] on icon at bounding box center [311, 247] width 16 height 16
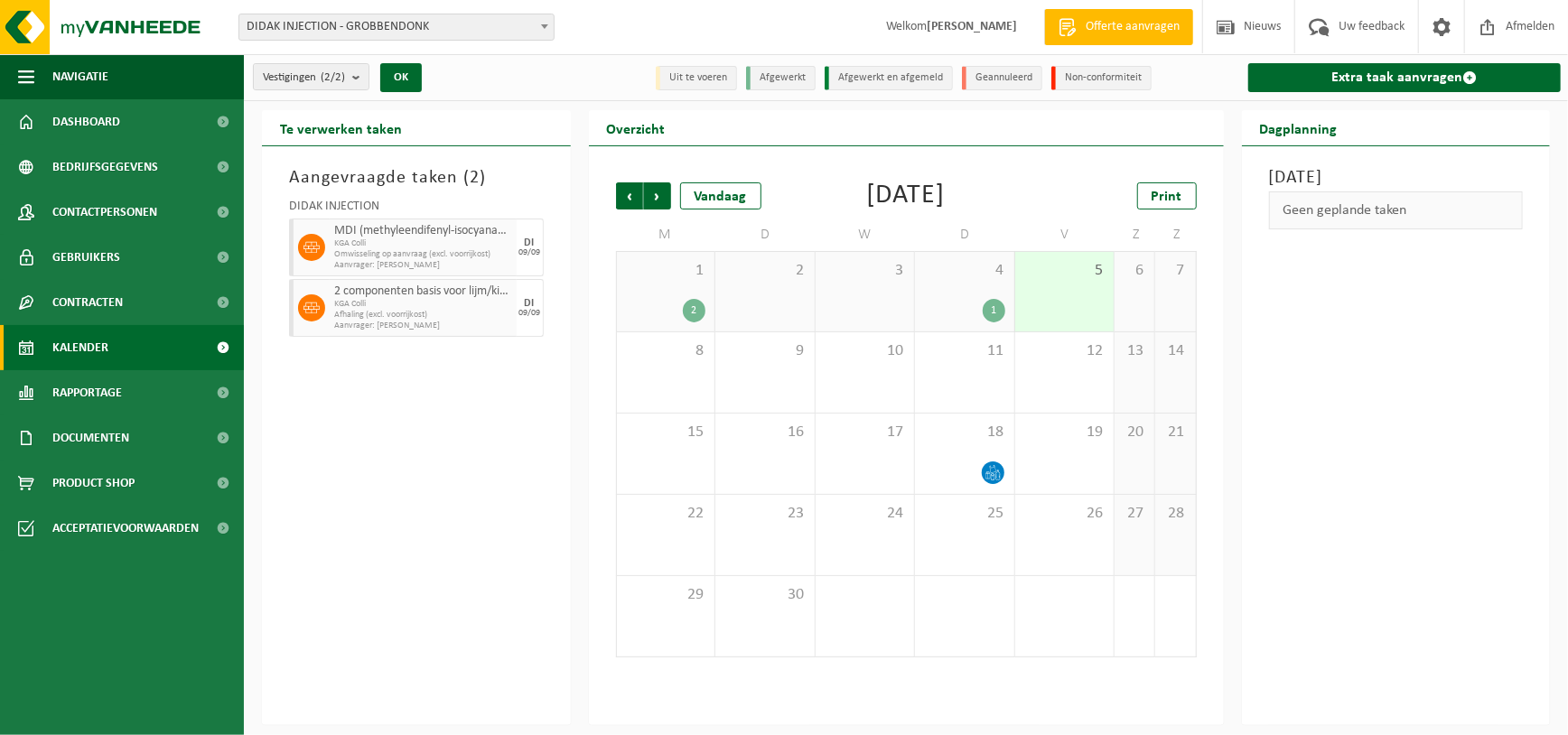
click at [309, 309] on icon at bounding box center [311, 308] width 16 height 11
click at [405, 316] on span "Afhaling (excl. voorrijkost)" at bounding box center [423, 315] width 178 height 11
click at [310, 247] on icon at bounding box center [311, 247] width 16 height 16
click at [313, 247] on icon at bounding box center [311, 247] width 16 height 11
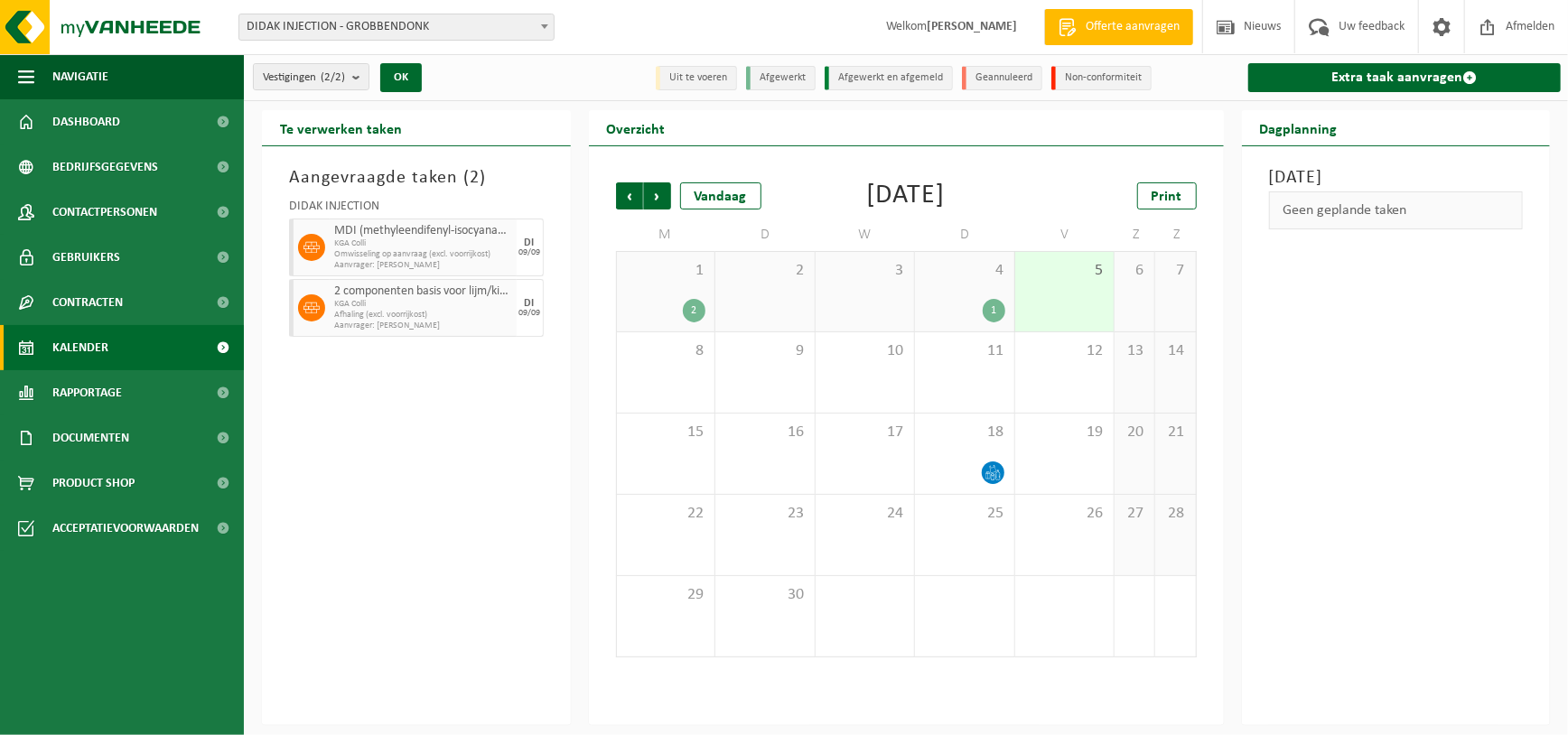
click at [313, 247] on icon at bounding box center [311, 247] width 16 height 11
